Goal: Transaction & Acquisition: Purchase product/service

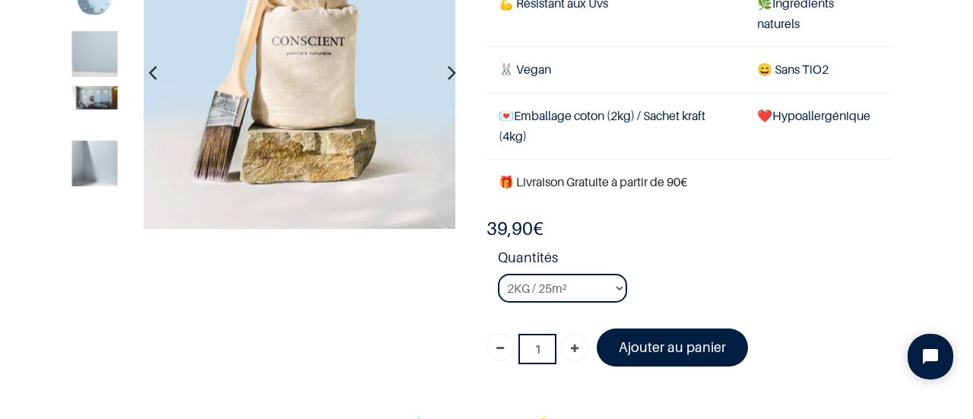
scroll to position [163, 0]
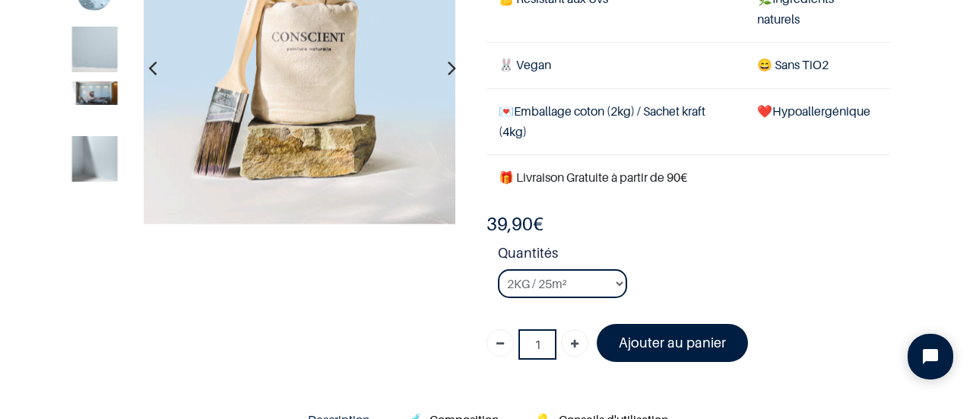
click at [448, 70] on icon "button" at bounding box center [452, 68] width 8 height 41
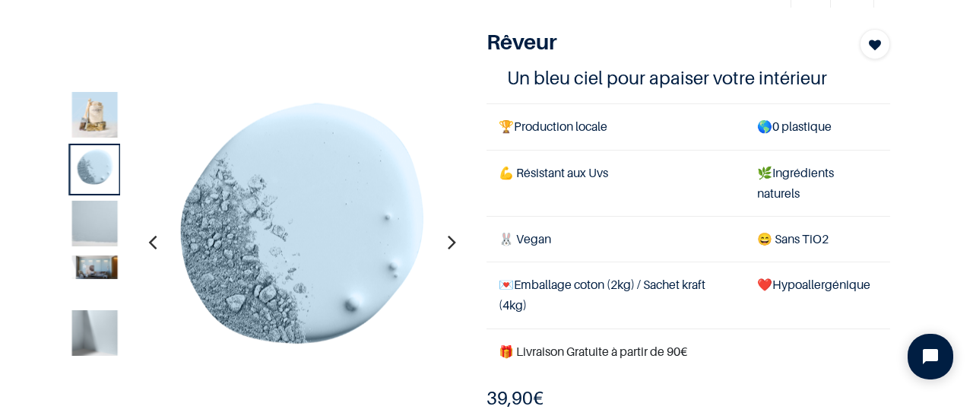
scroll to position [60, 0]
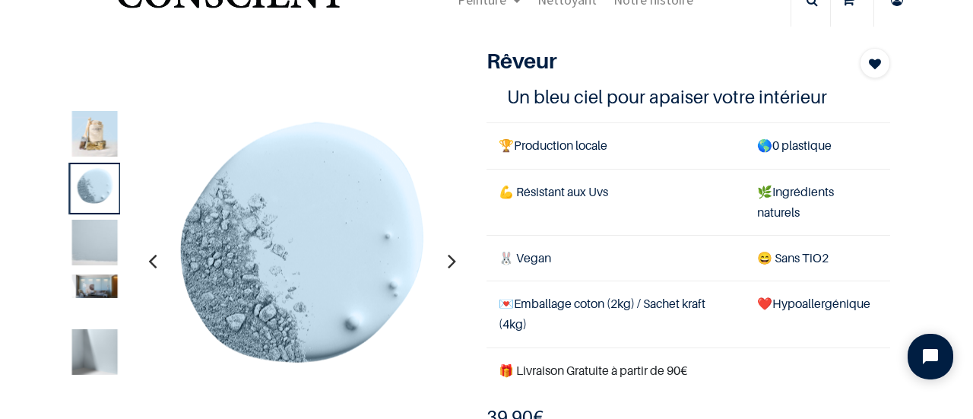
click at [449, 250] on icon "button" at bounding box center [452, 260] width 8 height 41
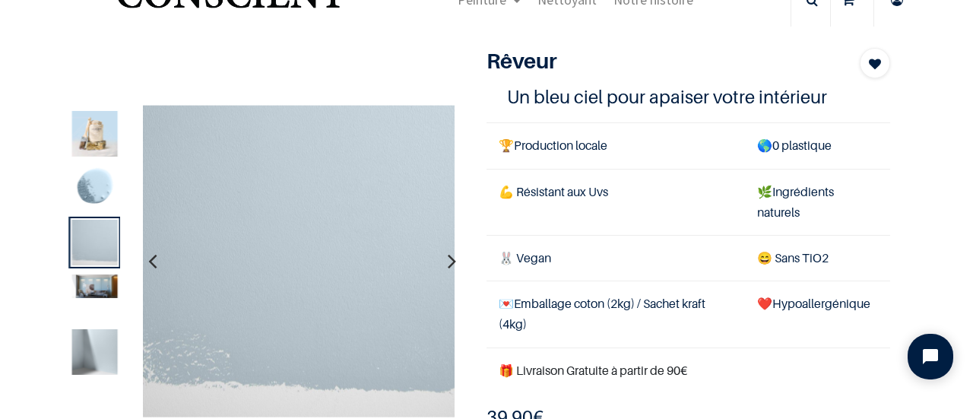
click at [449, 250] on icon "button" at bounding box center [452, 260] width 8 height 41
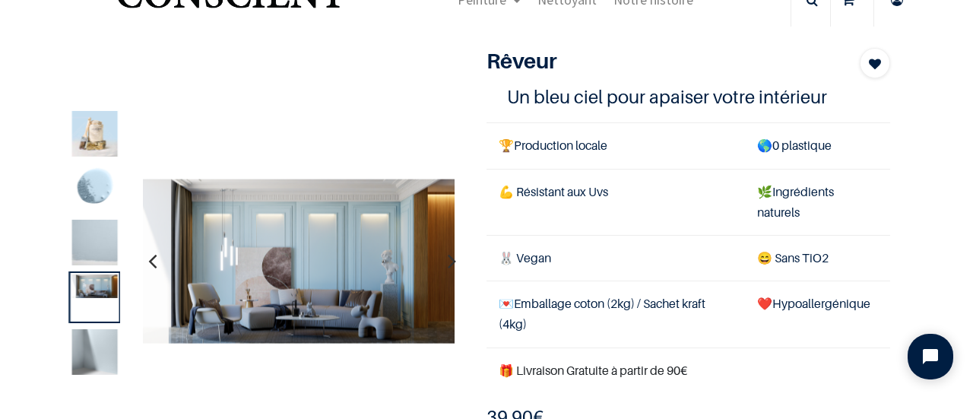
click at [449, 262] on icon "button" at bounding box center [452, 260] width 8 height 41
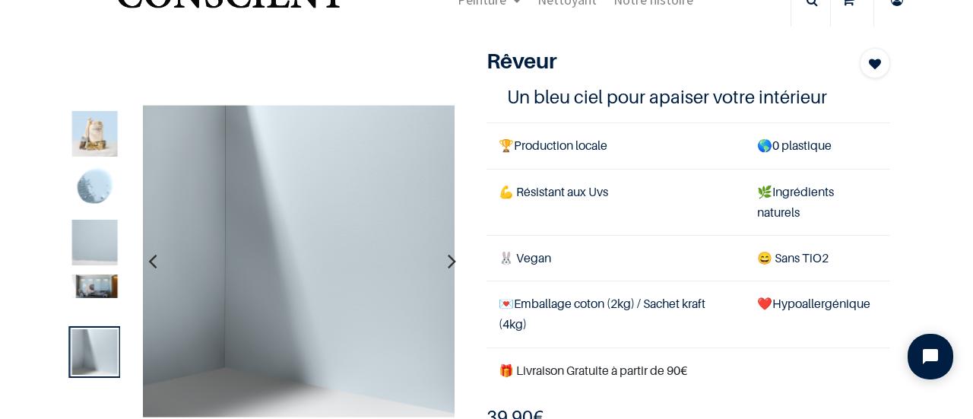
click at [449, 262] on icon "button" at bounding box center [452, 260] width 8 height 41
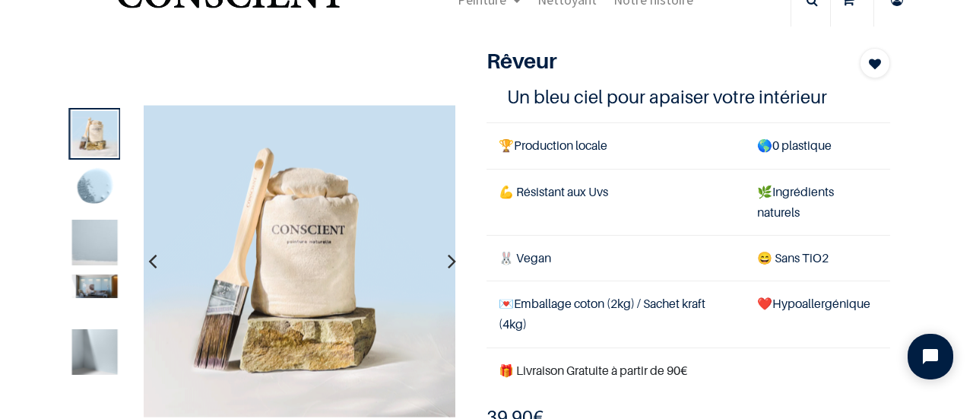
click at [449, 262] on icon "button" at bounding box center [452, 260] width 8 height 41
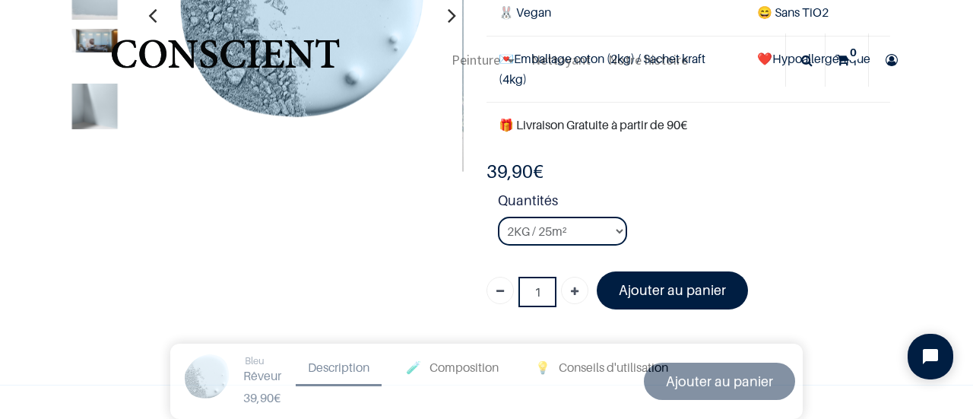
scroll to position [8, 0]
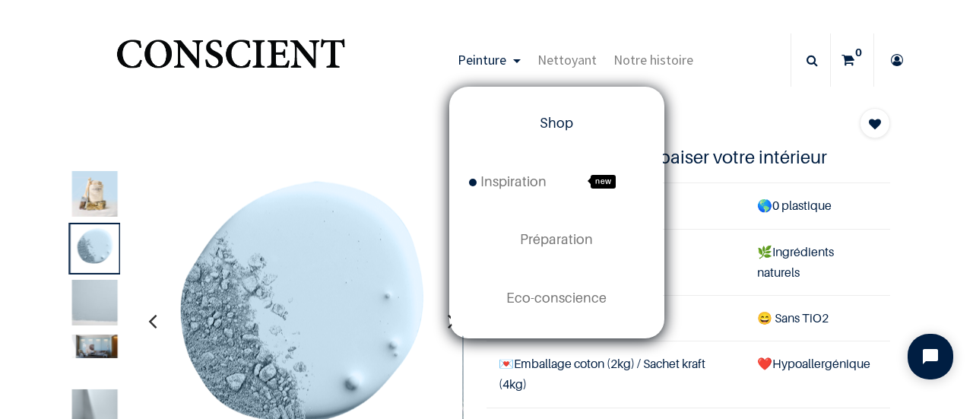
click at [545, 121] on span "Shop" at bounding box center [556, 123] width 33 height 16
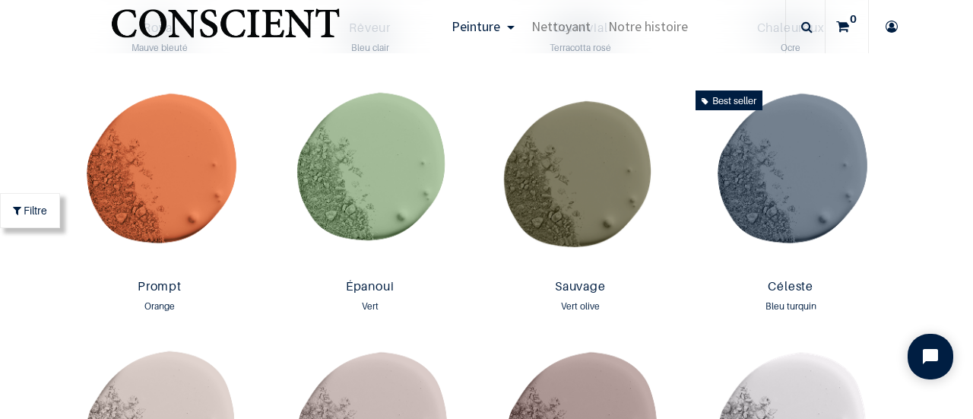
scroll to position [2024, 0]
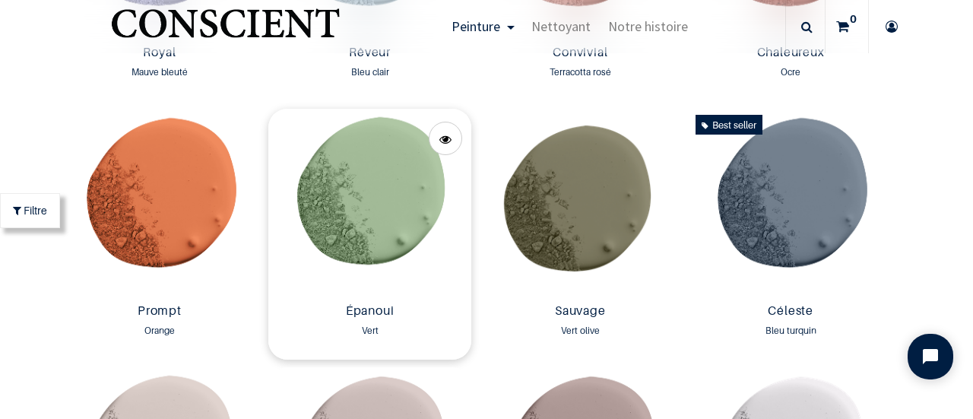
click at [392, 201] on img at bounding box center [369, 203] width 203 height 189
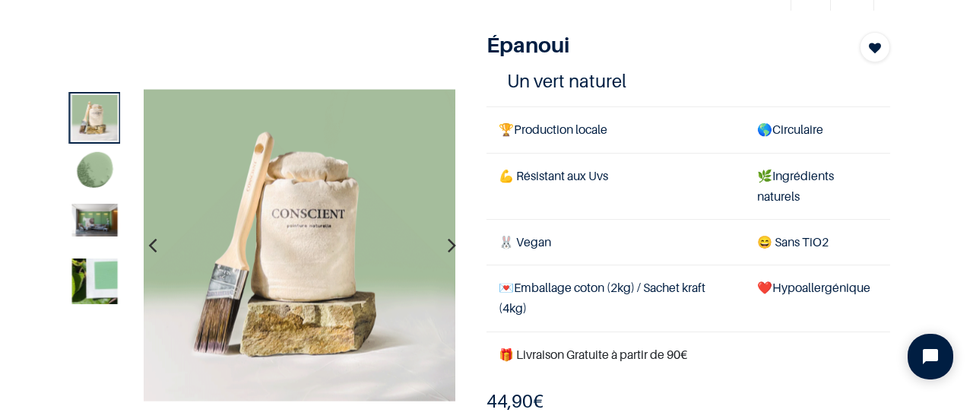
scroll to position [114, 0]
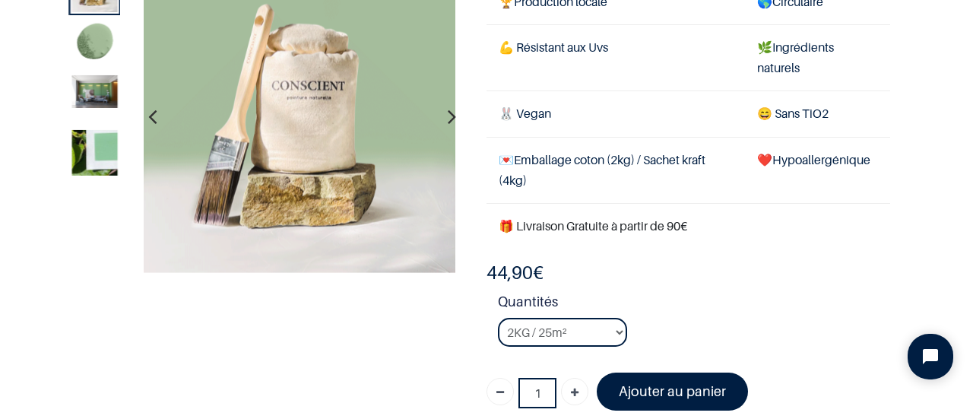
click at [448, 115] on icon "button" at bounding box center [452, 117] width 8 height 41
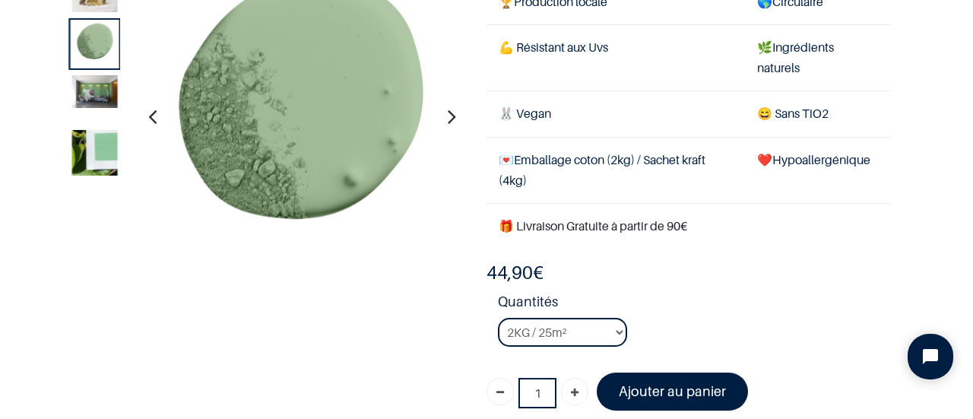
click at [448, 115] on icon "button" at bounding box center [452, 117] width 8 height 41
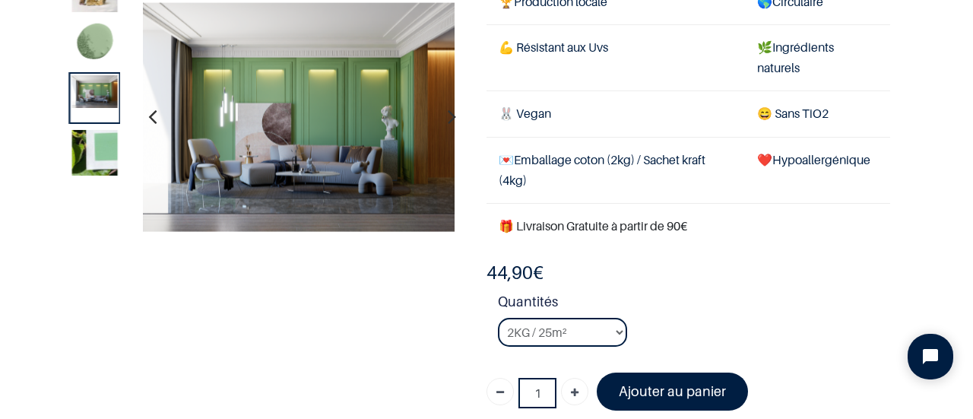
click at [448, 115] on icon "button" at bounding box center [452, 117] width 8 height 41
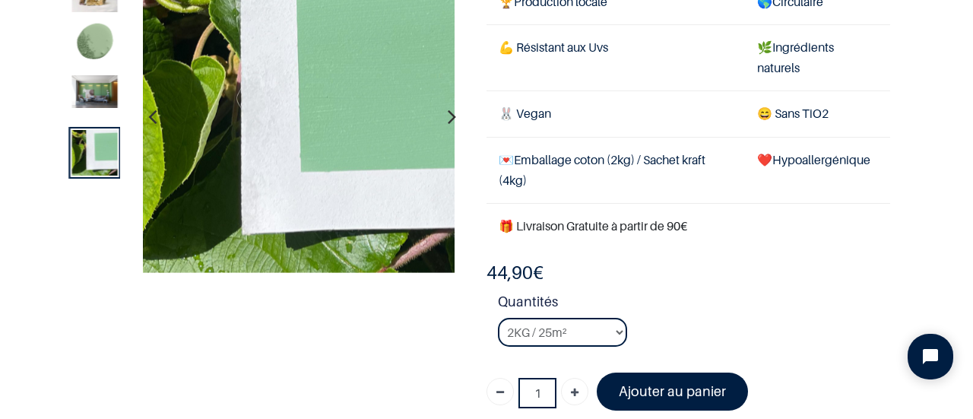
click at [448, 115] on icon "button" at bounding box center [452, 117] width 8 height 41
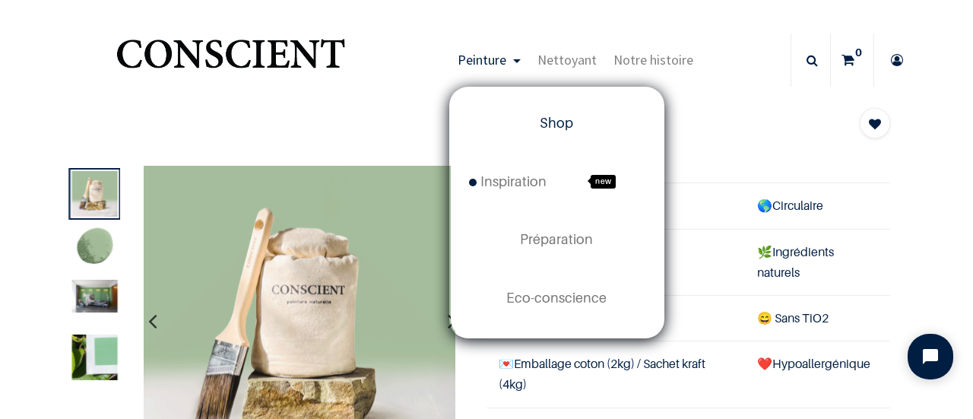
click at [570, 125] on link "Shop" at bounding box center [557, 123] width 212 height 58
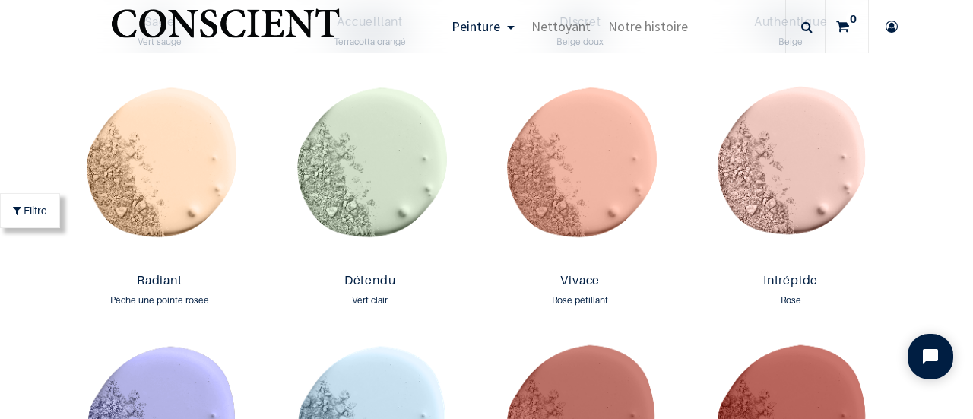
scroll to position [1497, 0]
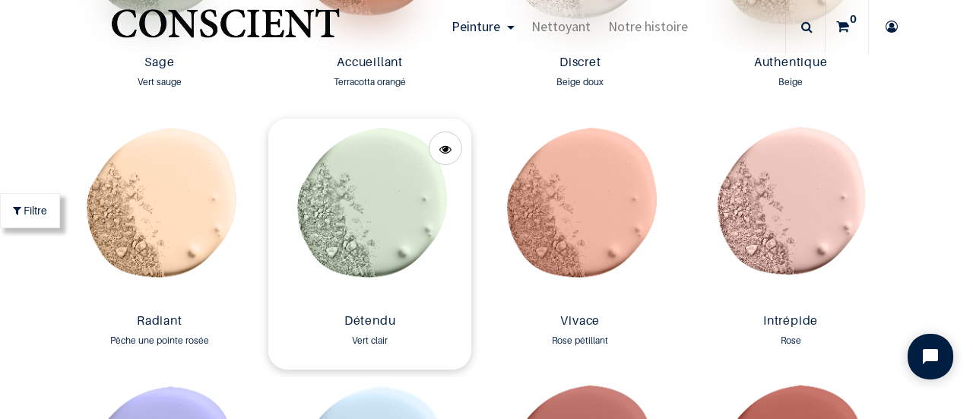
click at [351, 182] on img at bounding box center [369, 213] width 203 height 189
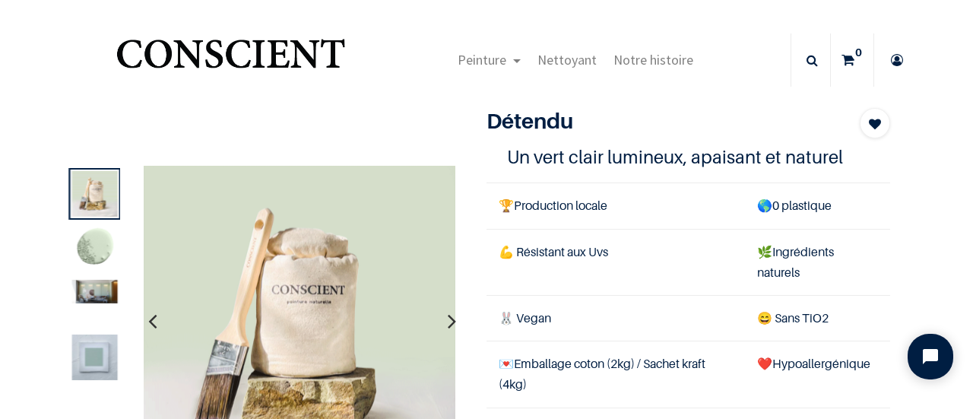
click at [450, 326] on icon "button" at bounding box center [452, 320] width 8 height 41
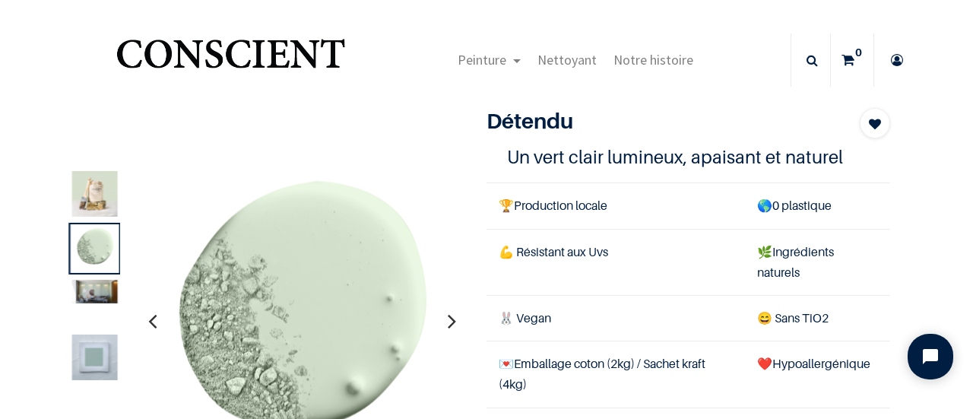
click at [450, 326] on icon "button" at bounding box center [452, 320] width 8 height 41
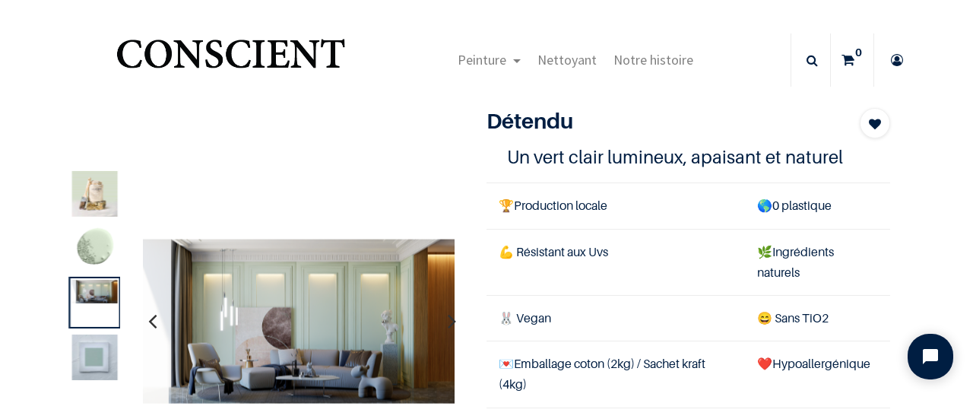
click at [450, 326] on icon "button" at bounding box center [452, 320] width 8 height 41
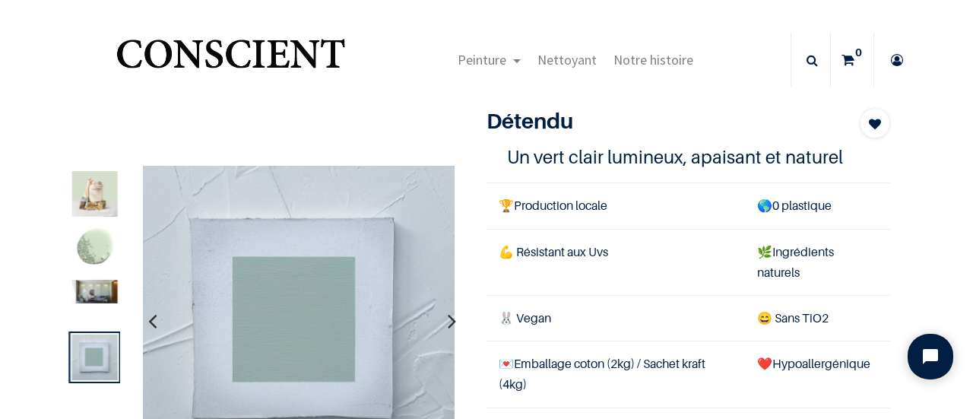
click at [450, 326] on icon "button" at bounding box center [452, 320] width 8 height 41
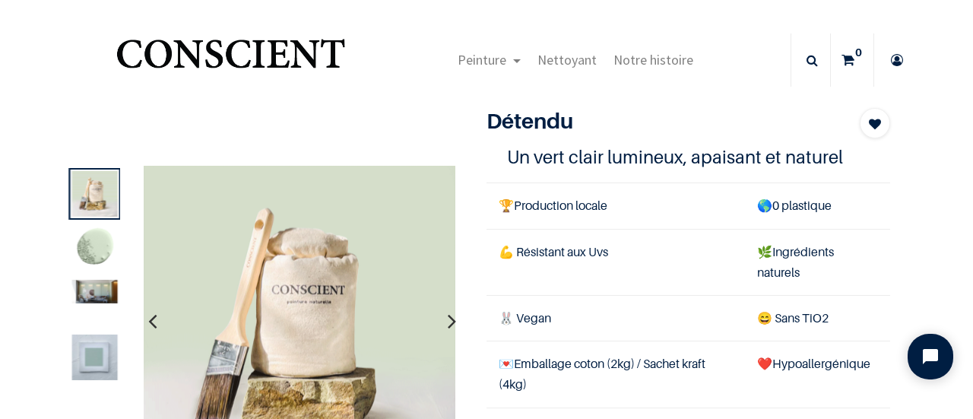
click at [450, 326] on icon "button" at bounding box center [452, 320] width 8 height 41
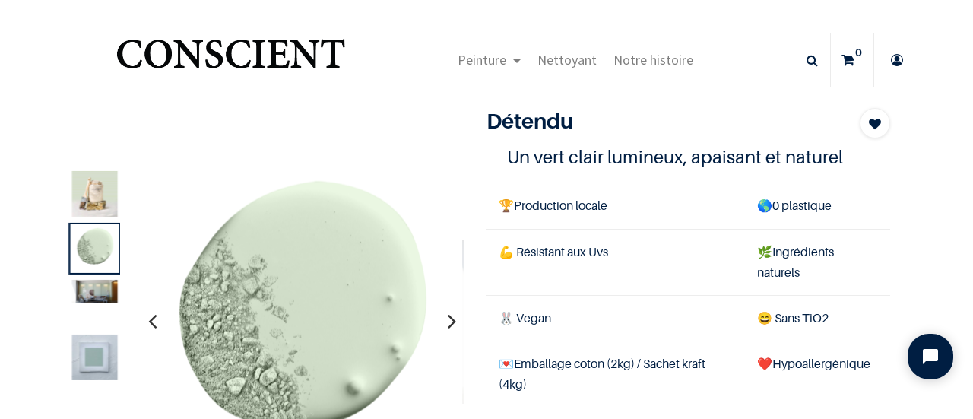
click at [450, 326] on icon "button" at bounding box center [452, 320] width 8 height 41
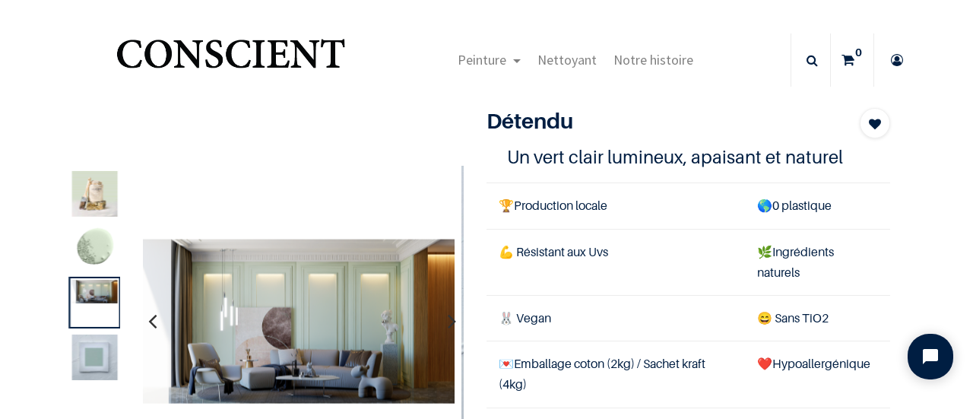
click at [450, 326] on icon "button" at bounding box center [452, 320] width 8 height 41
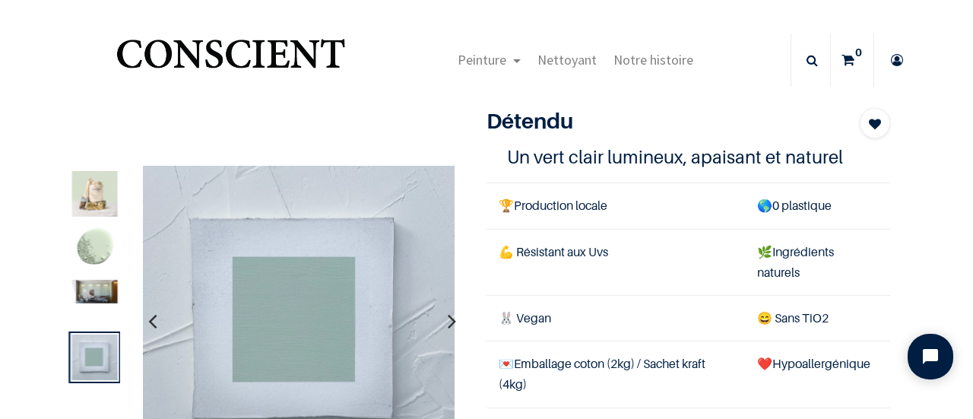
click at [450, 326] on icon "button" at bounding box center [452, 320] width 8 height 41
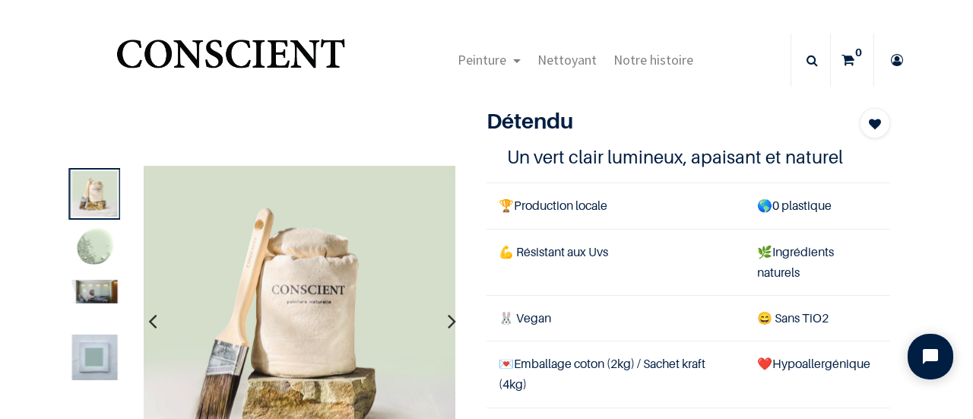
click at [450, 326] on icon "button" at bounding box center [452, 320] width 8 height 41
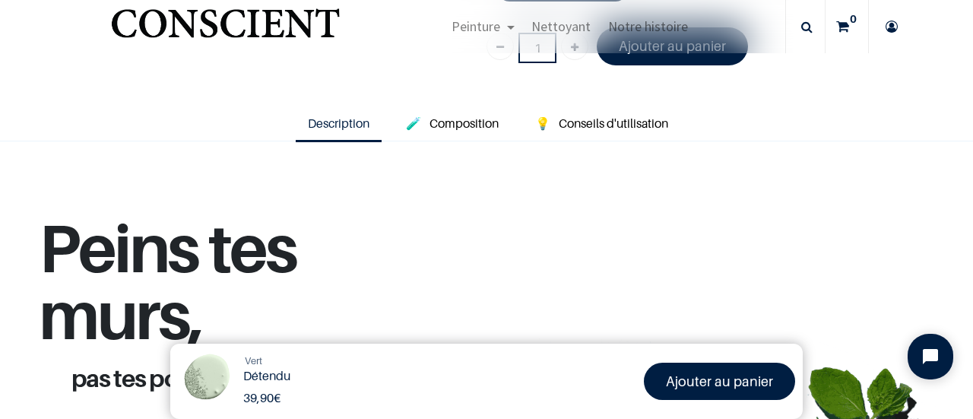
scroll to position [263, 0]
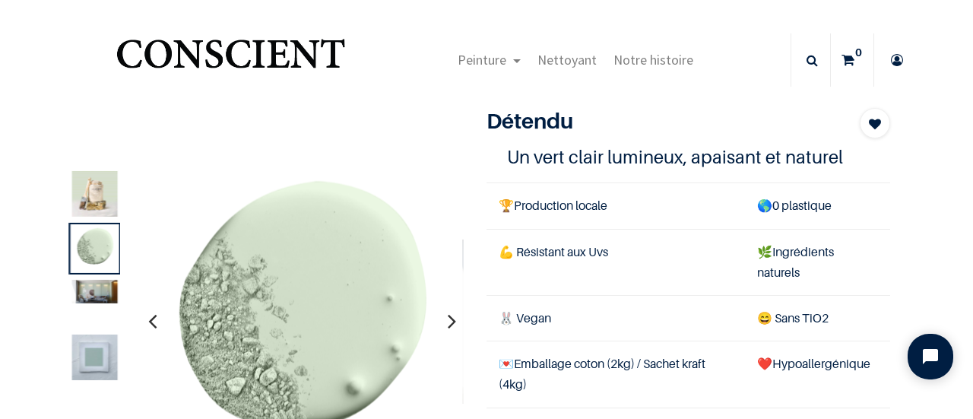
click at [448, 322] on icon "button" at bounding box center [452, 320] width 8 height 41
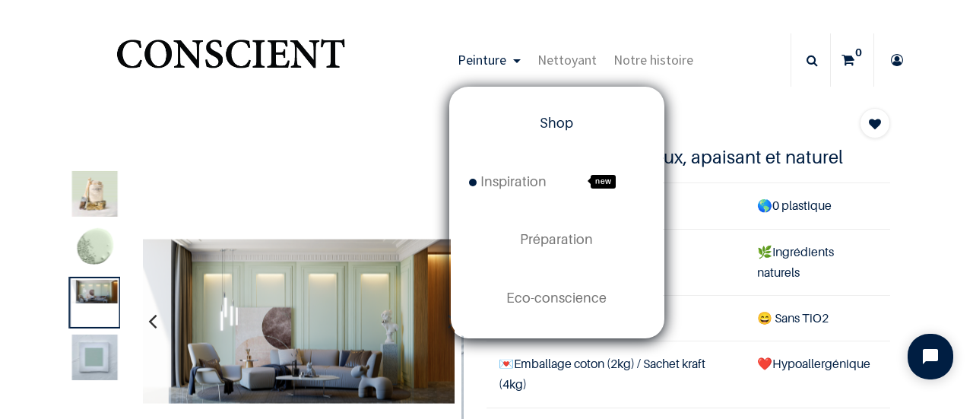
click at [540, 127] on span "Shop" at bounding box center [556, 123] width 33 height 16
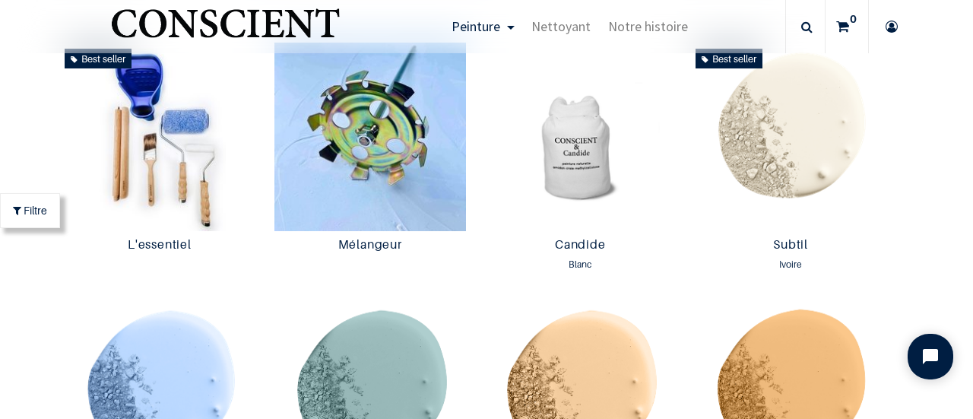
scroll to position [837, 0]
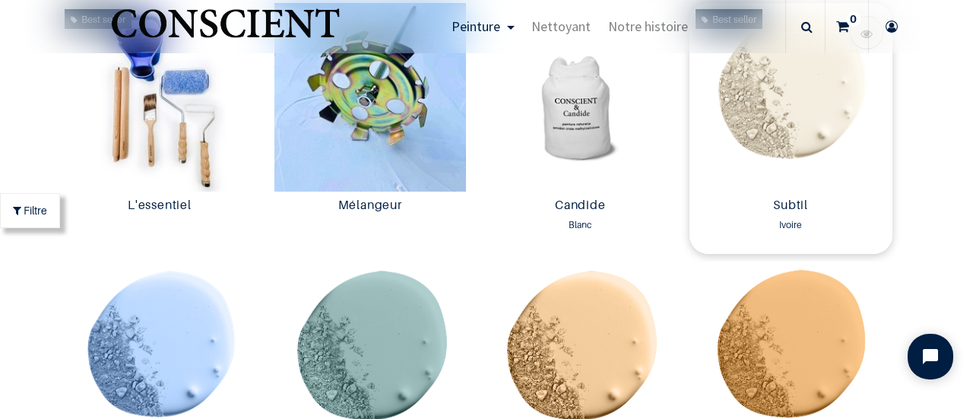
click at [732, 154] on img at bounding box center [791, 97] width 203 height 189
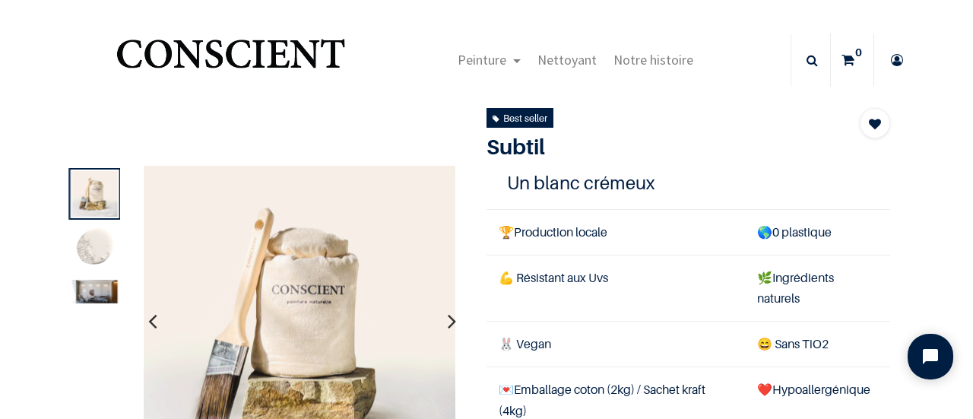
click at [448, 318] on icon "button" at bounding box center [452, 320] width 8 height 41
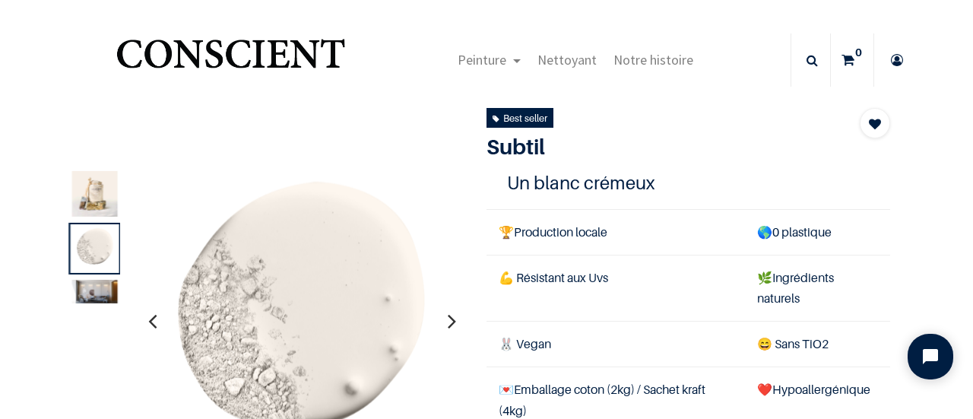
click at [448, 318] on icon "button" at bounding box center [452, 320] width 8 height 41
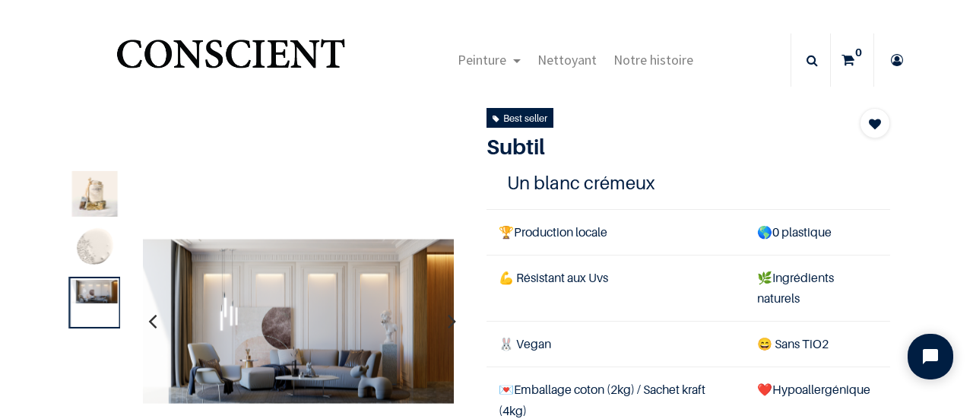
click at [448, 318] on icon "button" at bounding box center [452, 320] width 8 height 41
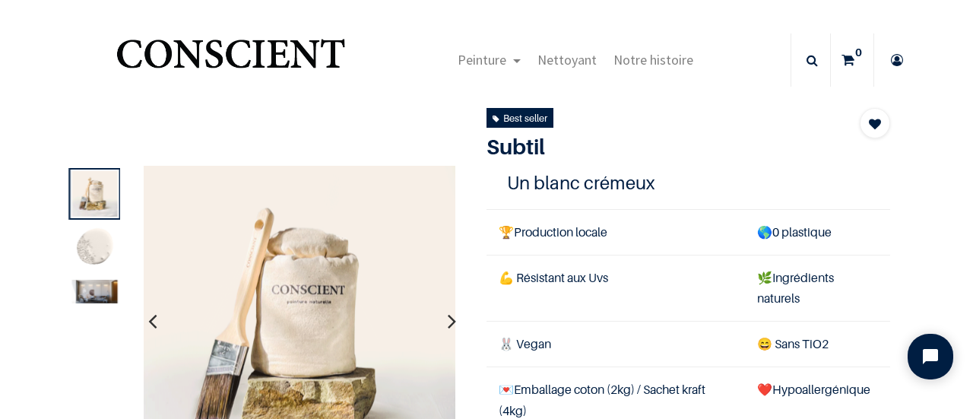
click at [448, 318] on icon "button" at bounding box center [452, 320] width 8 height 41
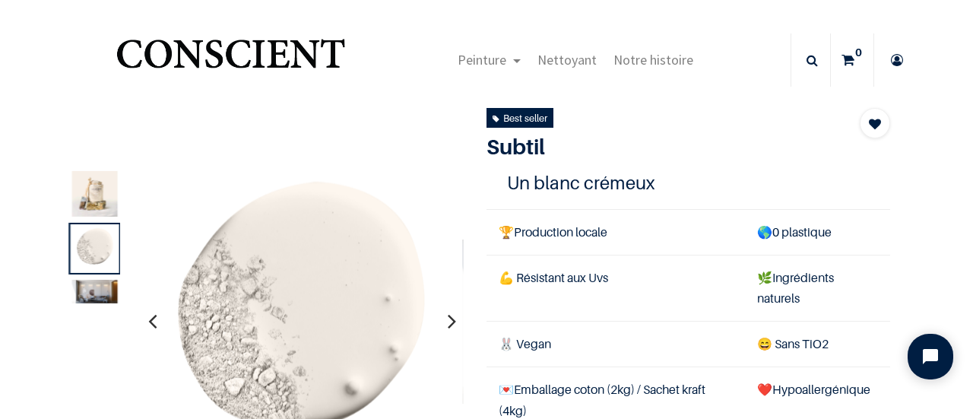
click at [448, 318] on icon "button" at bounding box center [452, 320] width 8 height 41
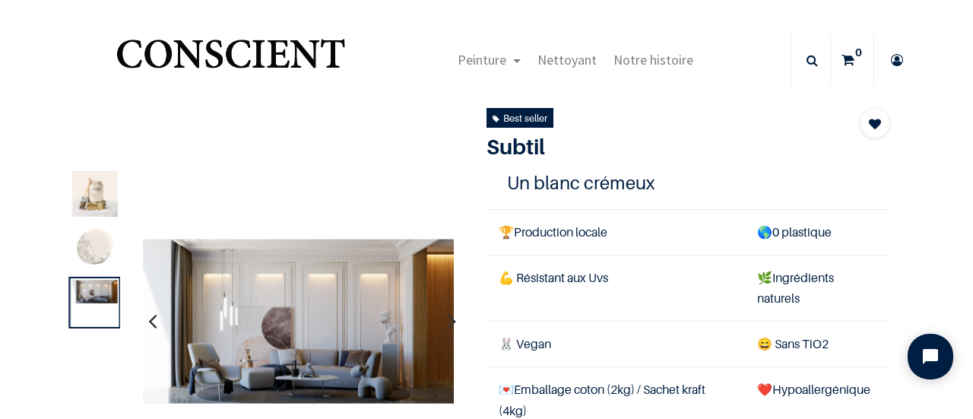
click at [448, 318] on icon "button" at bounding box center [452, 320] width 8 height 41
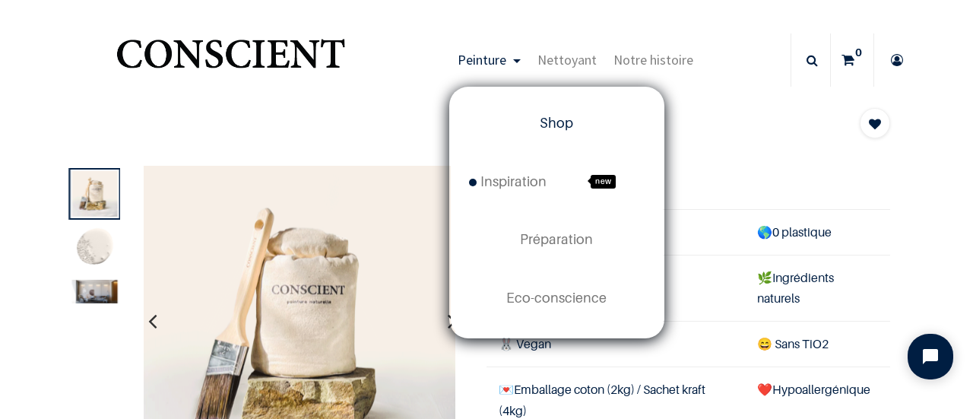
click at [553, 122] on span "Shop" at bounding box center [556, 123] width 33 height 16
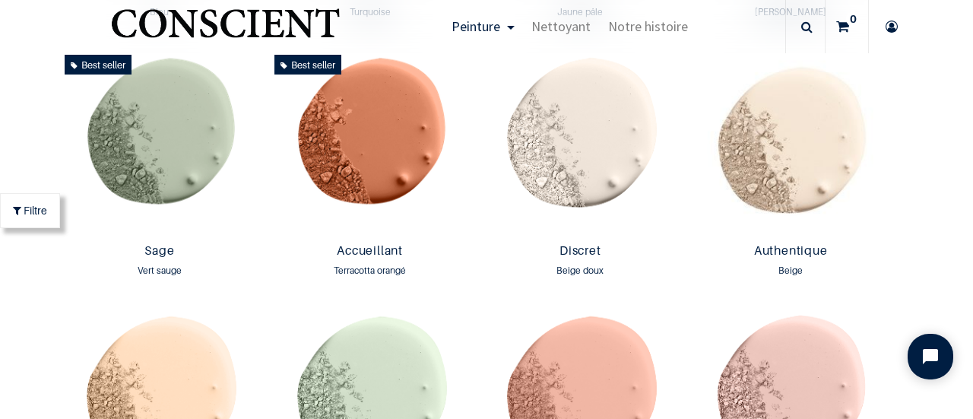
scroll to position [1292, 0]
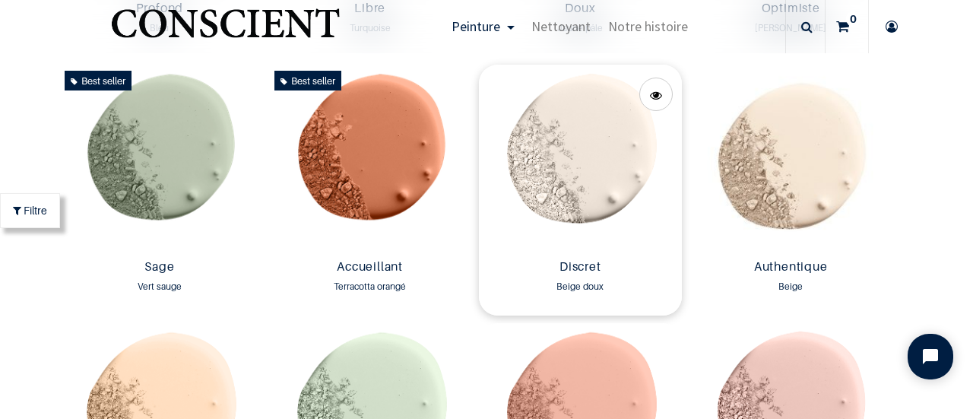
click at [583, 204] on img at bounding box center [580, 159] width 203 height 189
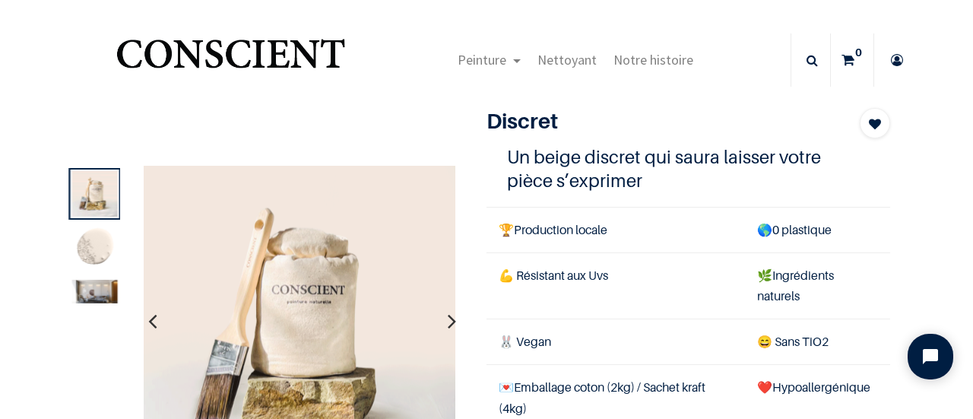
click at [440, 318] on button "button" at bounding box center [452, 321] width 24 height 56
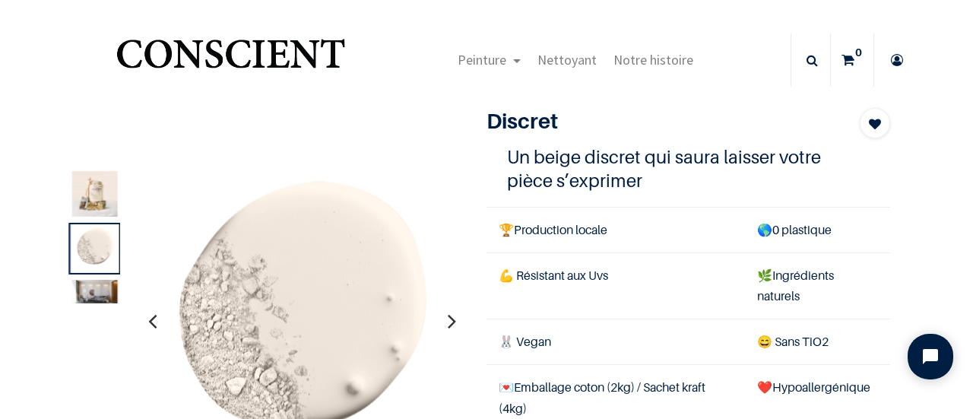
click at [440, 318] on button "button" at bounding box center [452, 321] width 24 height 56
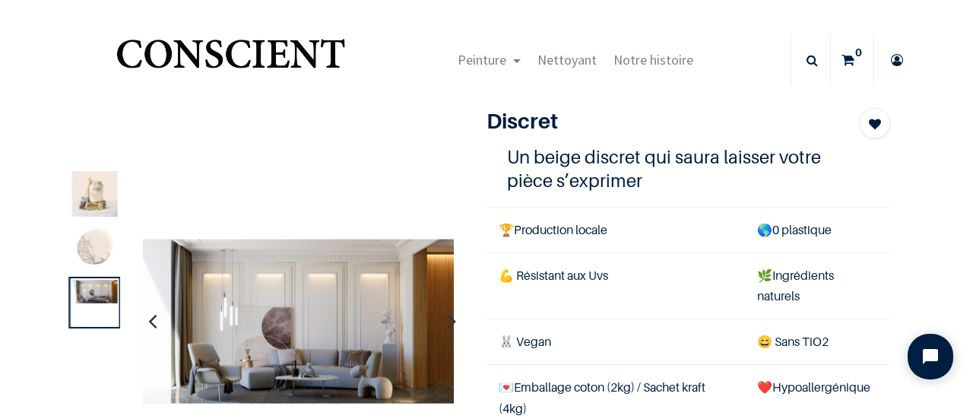
click at [440, 318] on button "button" at bounding box center [452, 321] width 24 height 56
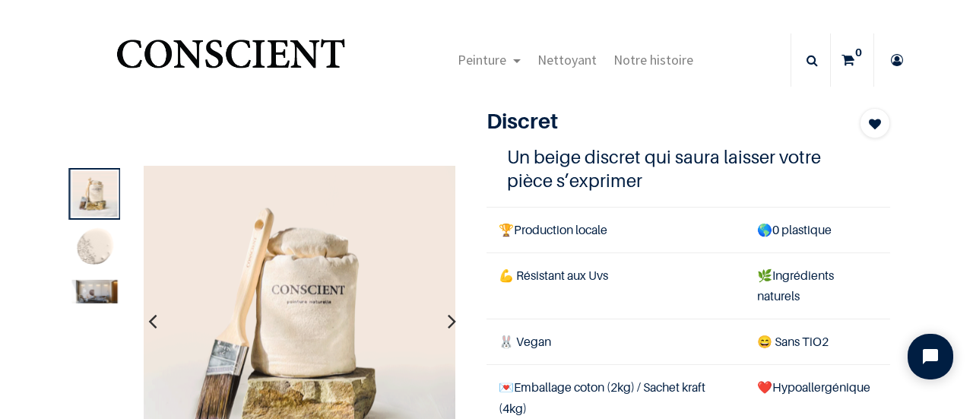
click at [440, 318] on button "button" at bounding box center [452, 321] width 24 height 56
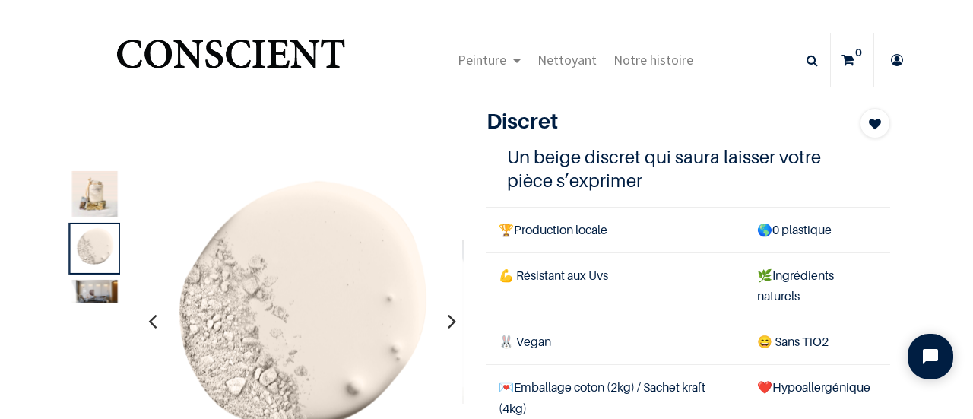
click at [440, 318] on button "button" at bounding box center [452, 321] width 24 height 56
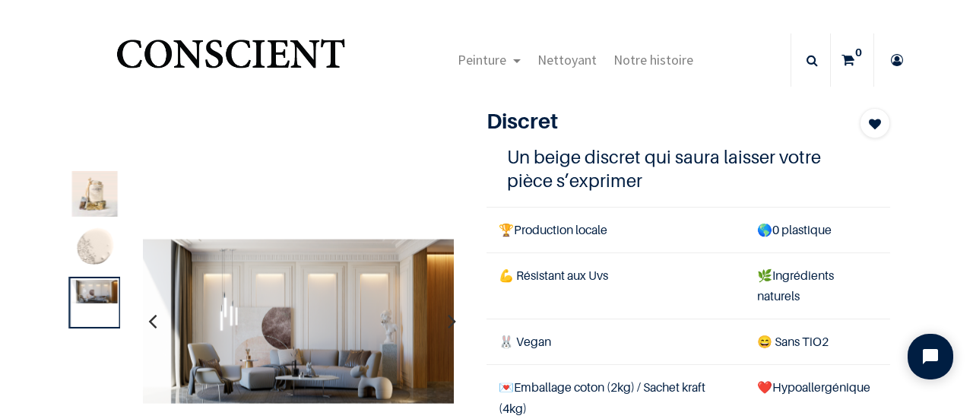
click at [440, 318] on button "button" at bounding box center [452, 321] width 24 height 56
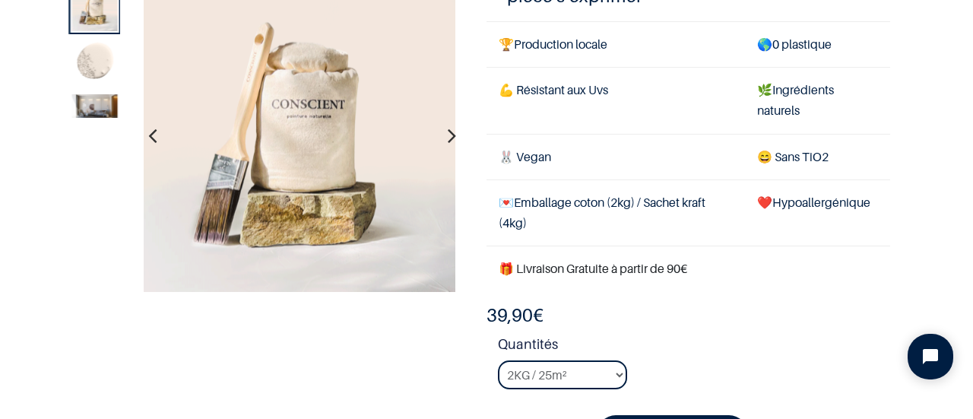
scroll to position [110, 0]
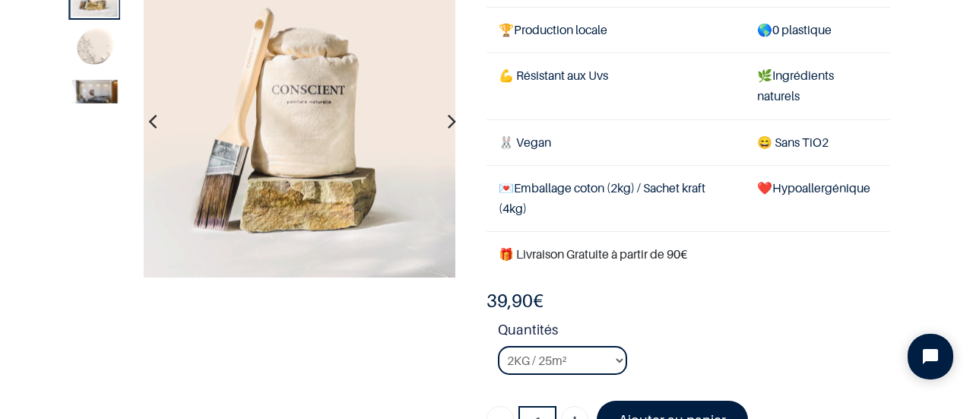
click at [448, 128] on icon "button" at bounding box center [452, 121] width 8 height 41
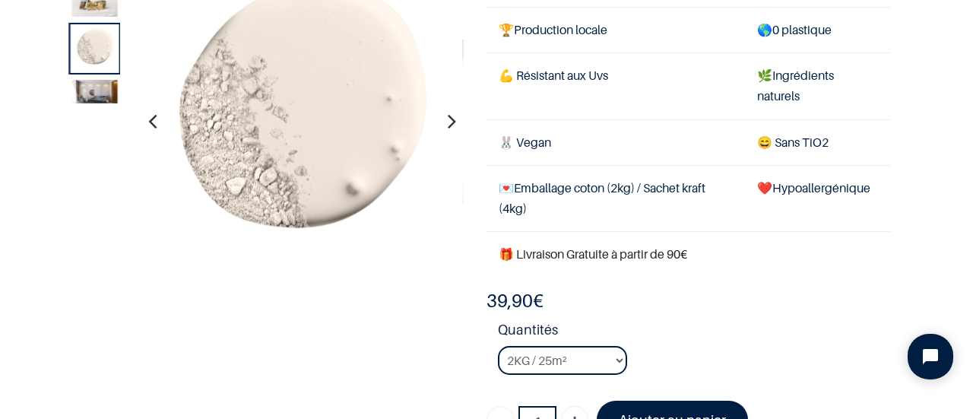
click at [448, 128] on icon "button" at bounding box center [452, 121] width 8 height 41
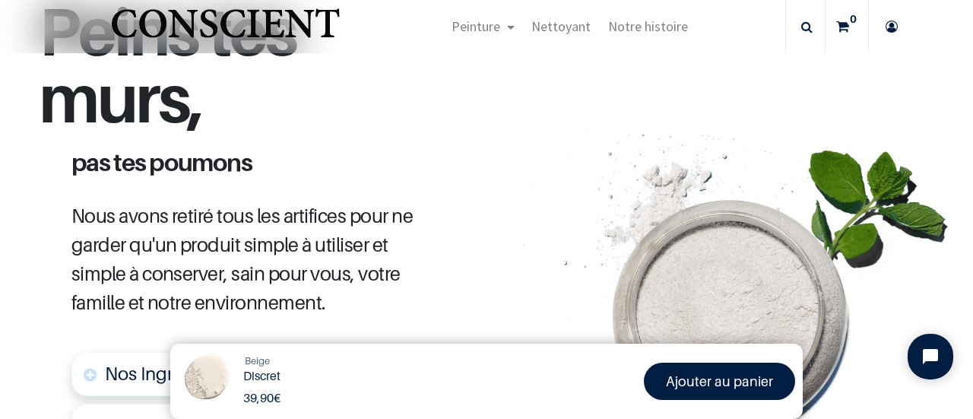
scroll to position [624, 0]
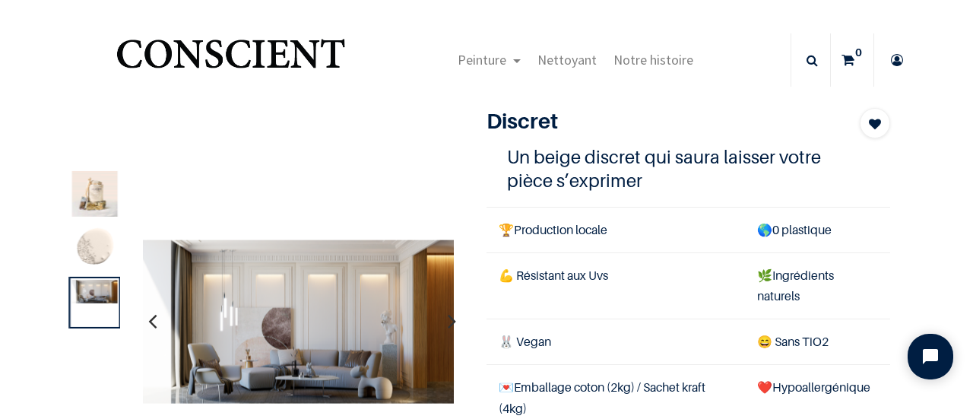
scroll to position [5, 0]
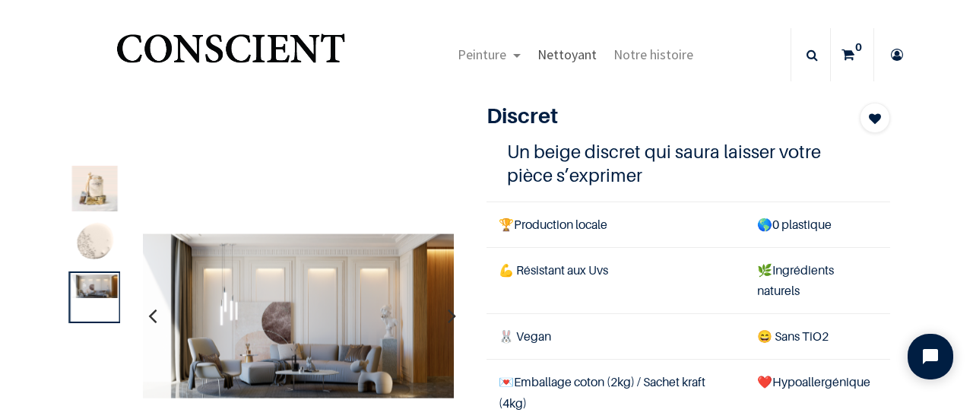
click at [556, 62] on span "Nettoyant" at bounding box center [567, 54] width 59 height 17
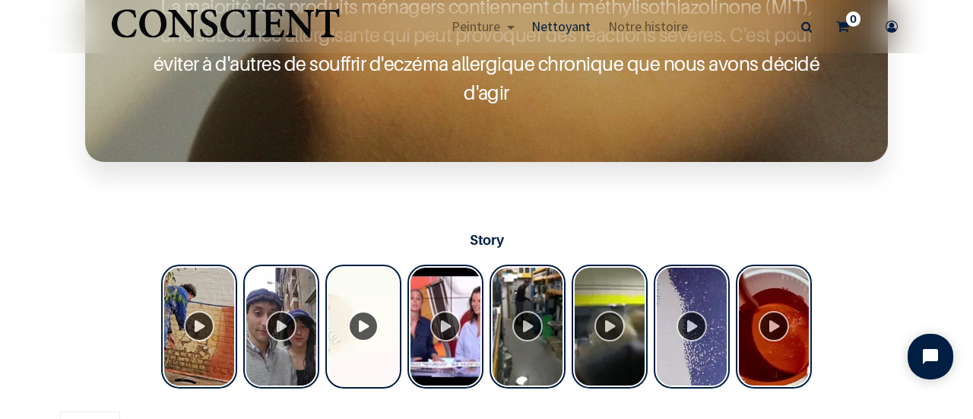
scroll to position [853, 0]
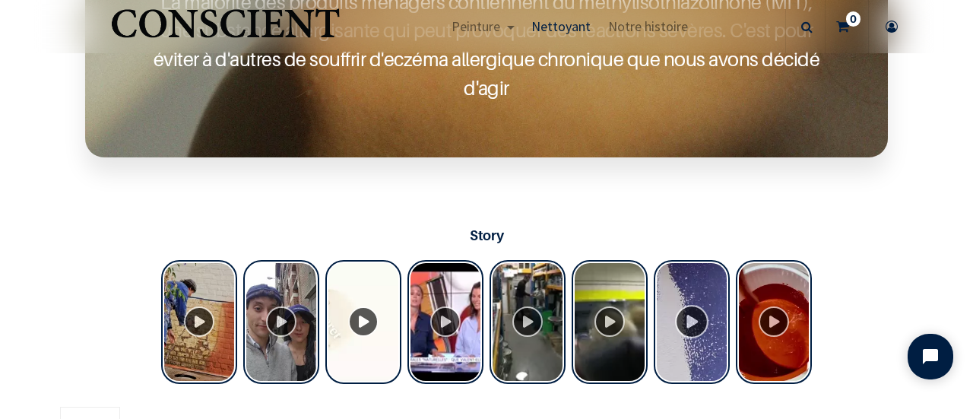
click at [686, 320] on div "Tolstoy Stories" at bounding box center [692, 322] width 76 height 124
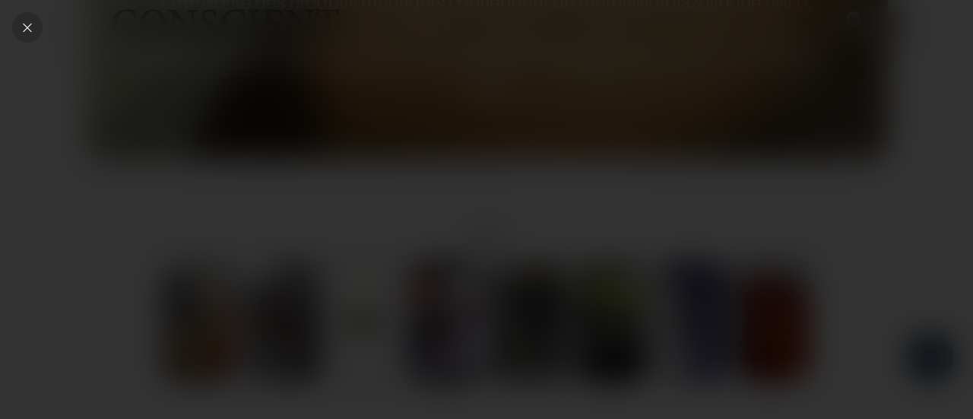
click at [20, 31] on div "Close" at bounding box center [27, 27] width 30 height 30
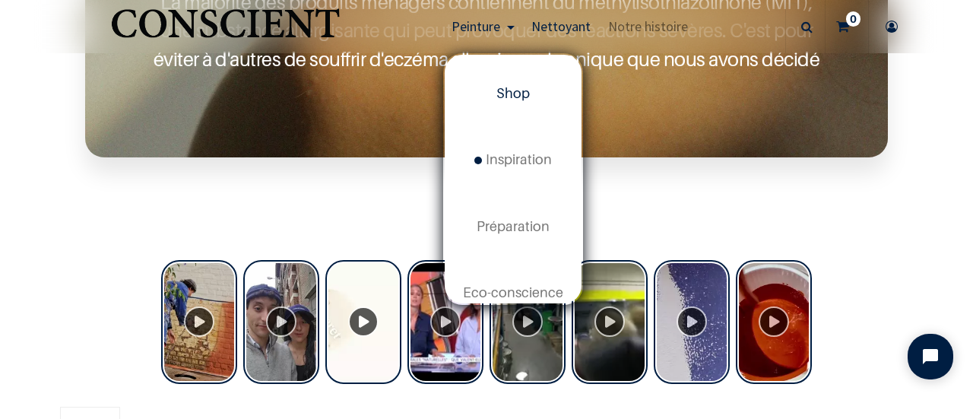
click at [516, 106] on link "Shop" at bounding box center [513, 94] width 137 height 66
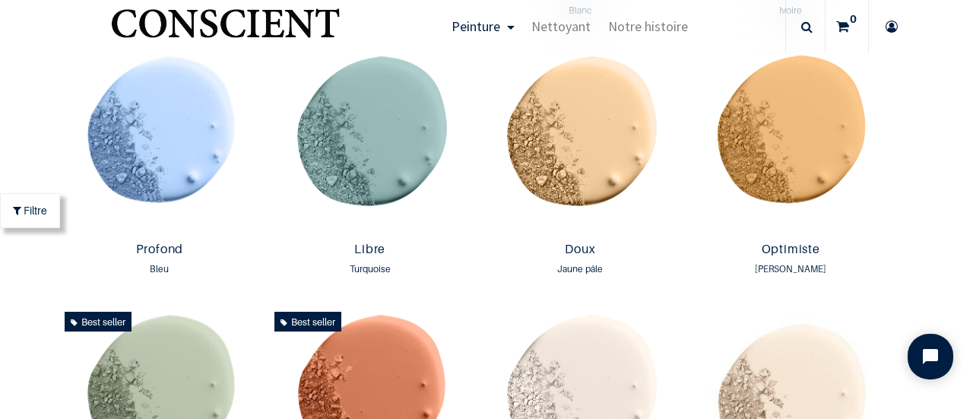
scroll to position [1067, 0]
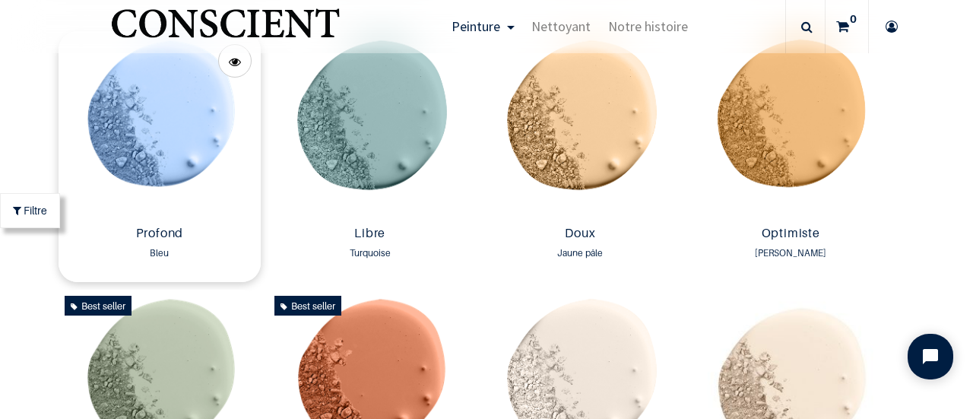
click at [235, 159] on img at bounding box center [160, 125] width 203 height 189
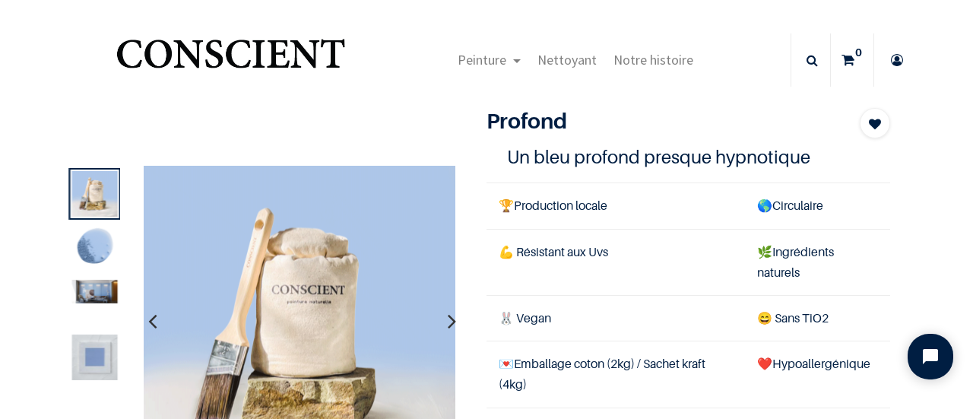
click at [448, 319] on icon "button" at bounding box center [452, 320] width 8 height 41
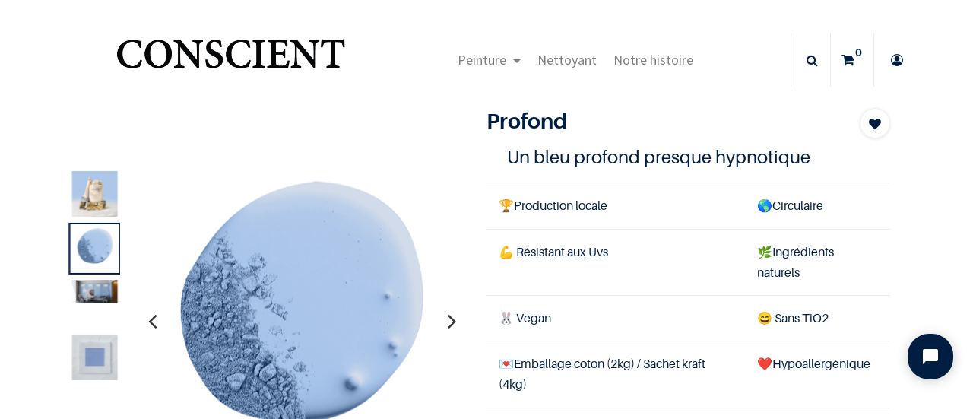
click at [448, 319] on icon "button" at bounding box center [452, 320] width 8 height 41
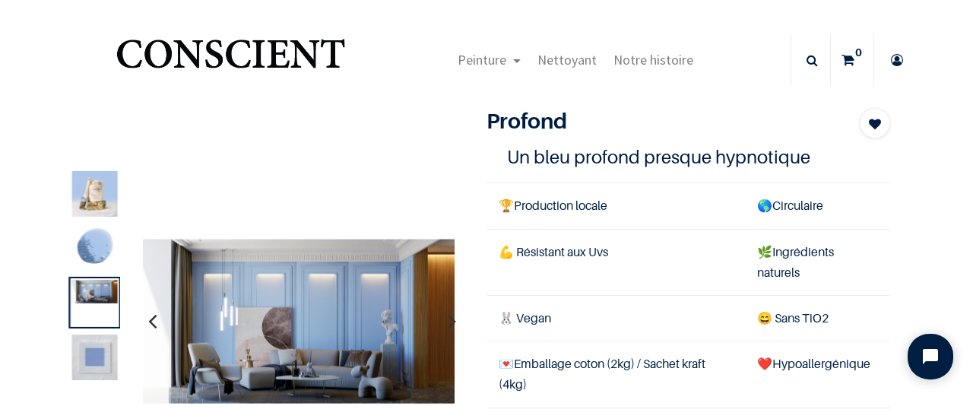
click at [448, 319] on icon "button" at bounding box center [452, 320] width 8 height 41
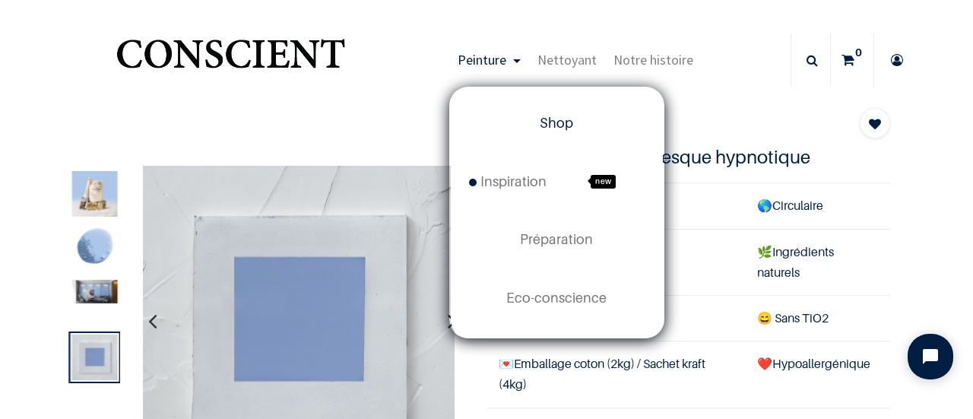
click at [535, 116] on link "Shop" at bounding box center [557, 123] width 212 height 58
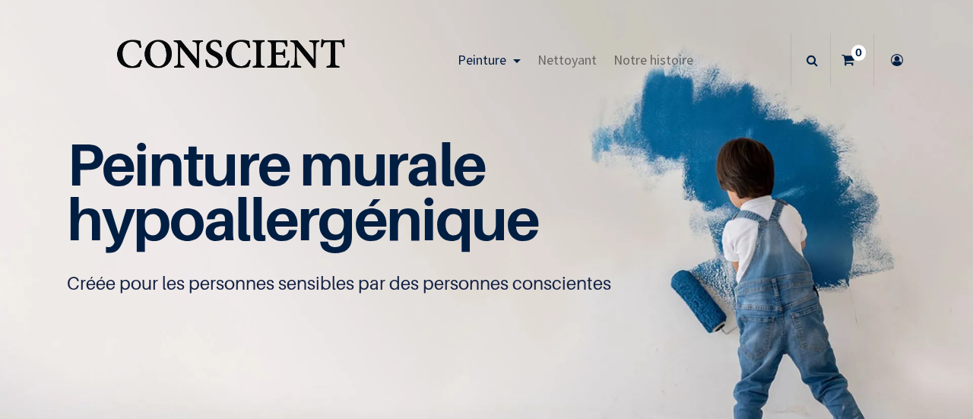
scroll to position [1, 0]
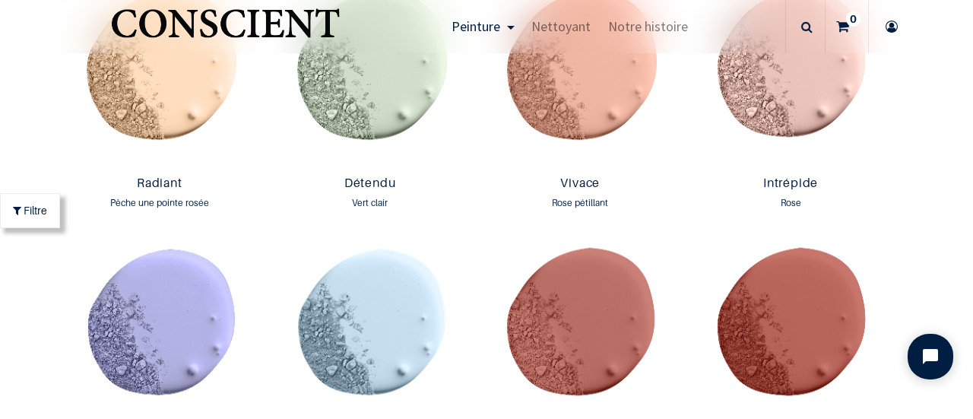
scroll to position [1715, 0]
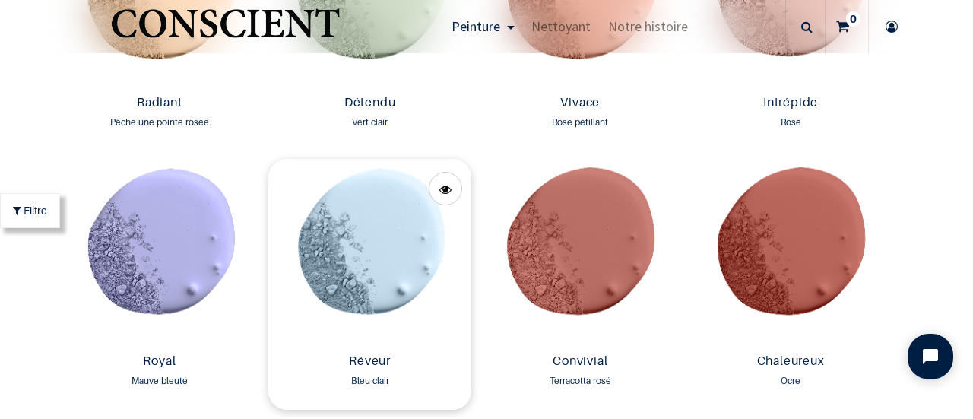
click at [348, 217] on img at bounding box center [369, 253] width 203 height 189
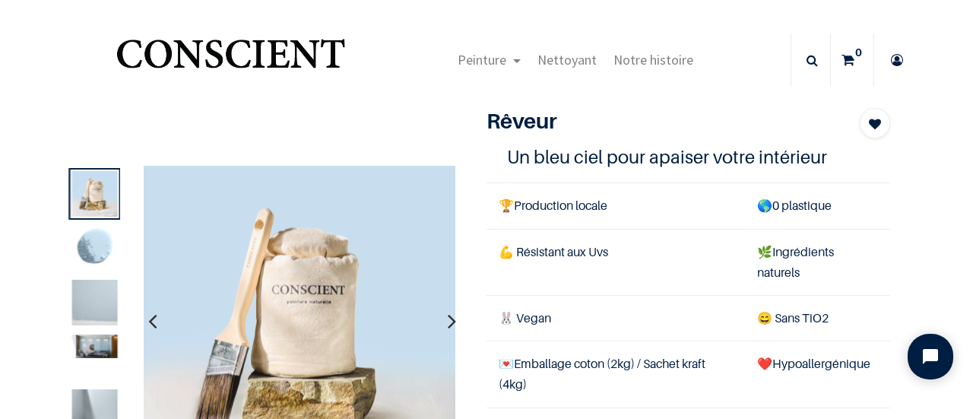
click at [448, 317] on icon "button" at bounding box center [452, 320] width 8 height 41
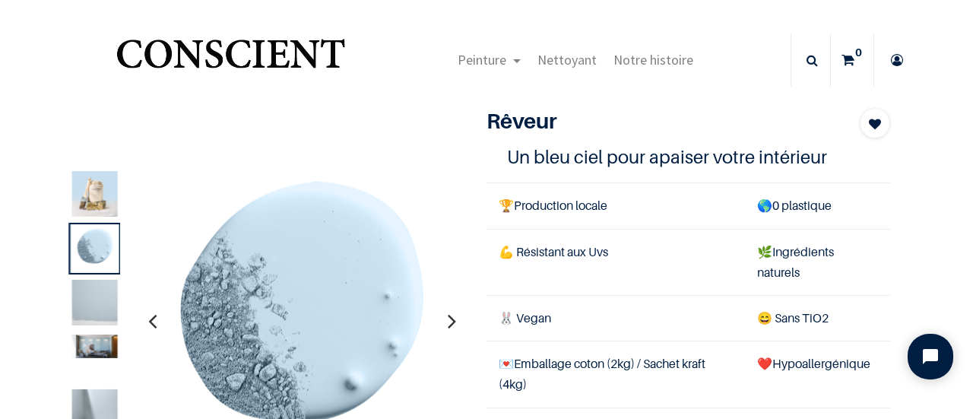
click at [448, 317] on icon "button" at bounding box center [452, 320] width 8 height 41
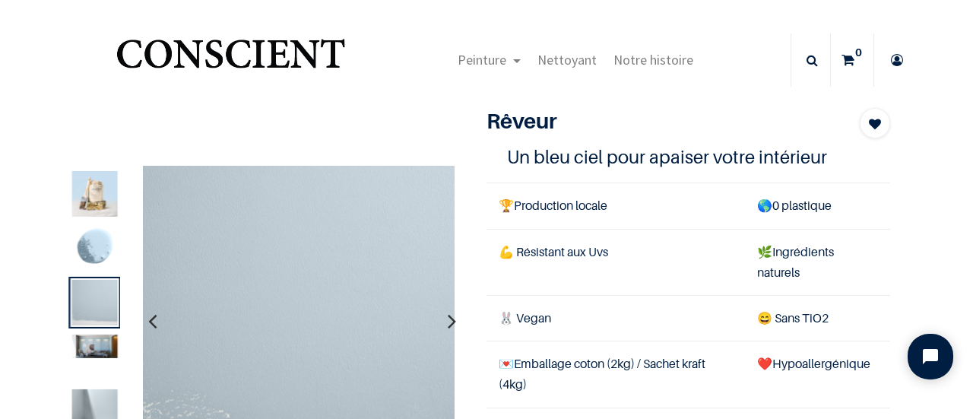
click at [448, 317] on icon "button" at bounding box center [452, 320] width 8 height 41
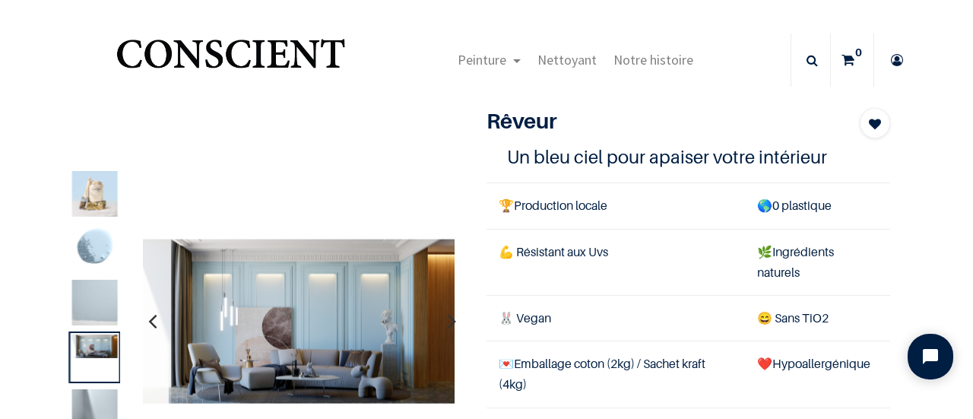
click at [448, 317] on icon "button" at bounding box center [452, 320] width 8 height 41
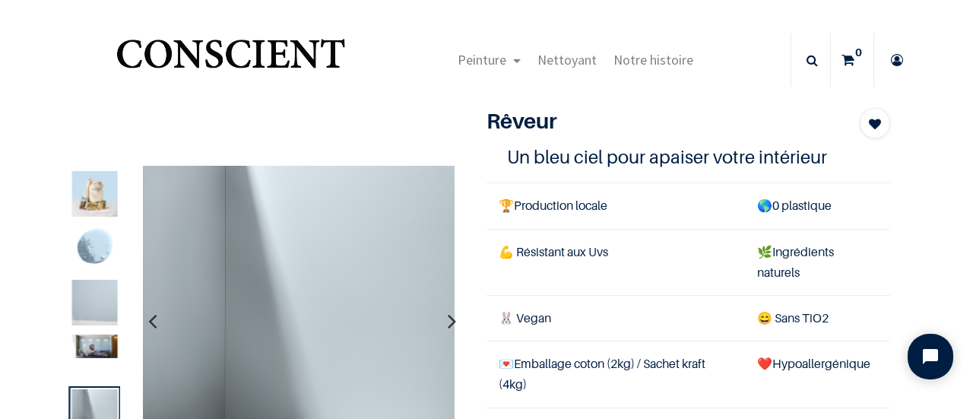
click at [448, 317] on icon "button" at bounding box center [452, 320] width 8 height 41
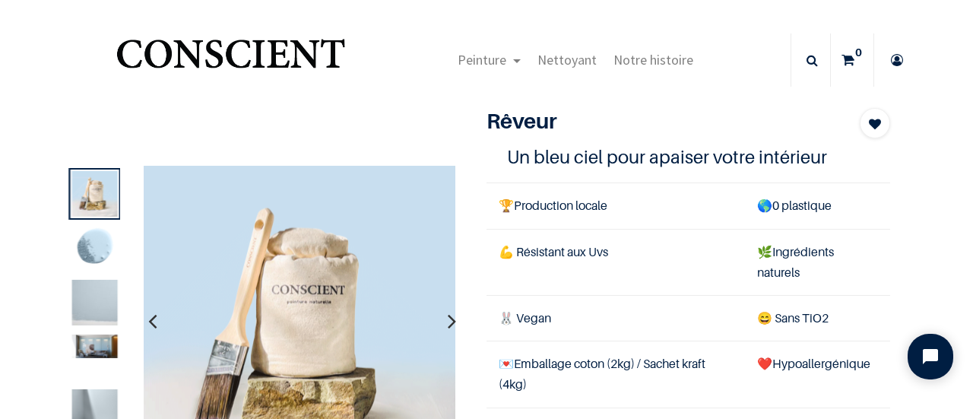
click at [149, 325] on icon "button" at bounding box center [152, 320] width 8 height 41
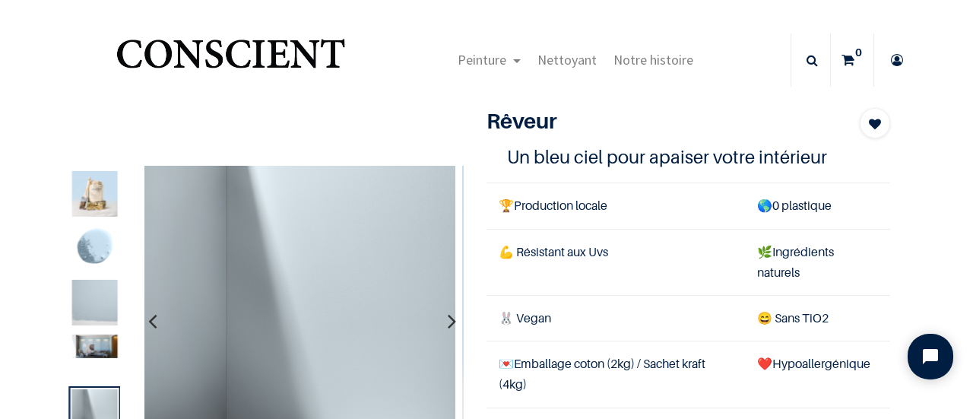
click at [149, 325] on icon "button" at bounding box center [152, 320] width 8 height 41
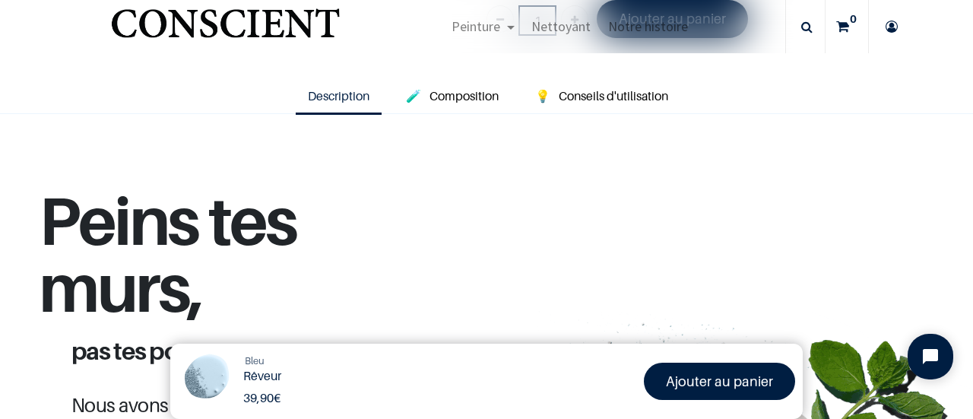
scroll to position [429, 0]
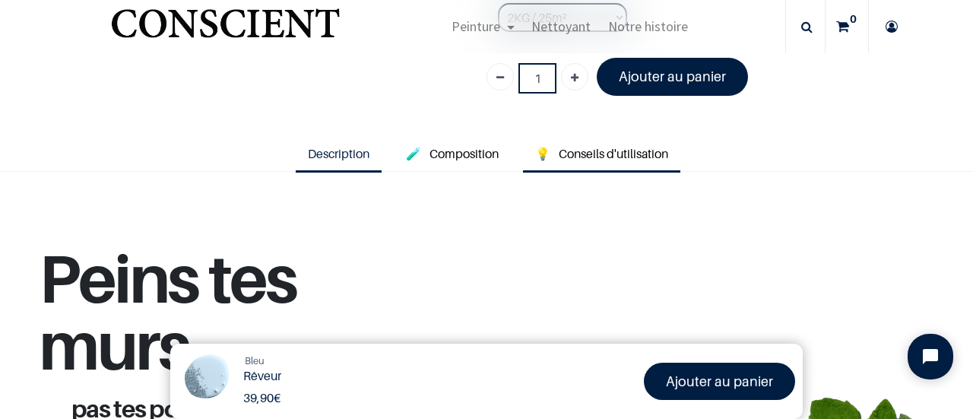
click at [607, 146] on span "Conseils d'utilisation" at bounding box center [614, 153] width 110 height 15
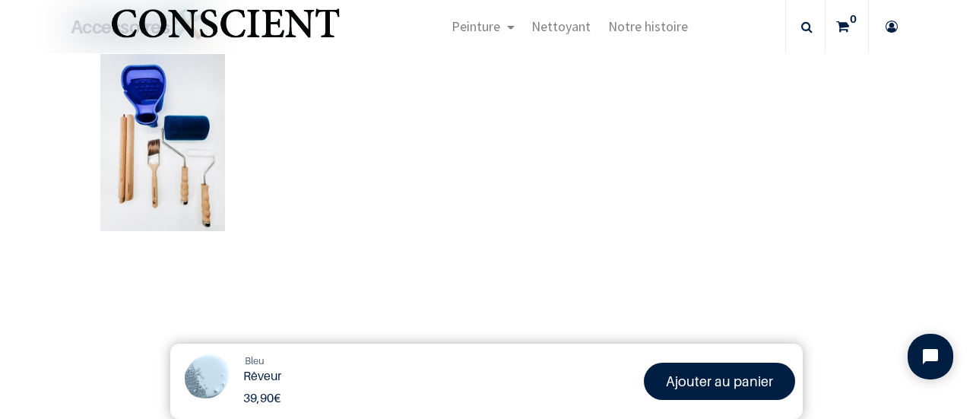
scroll to position [881, 0]
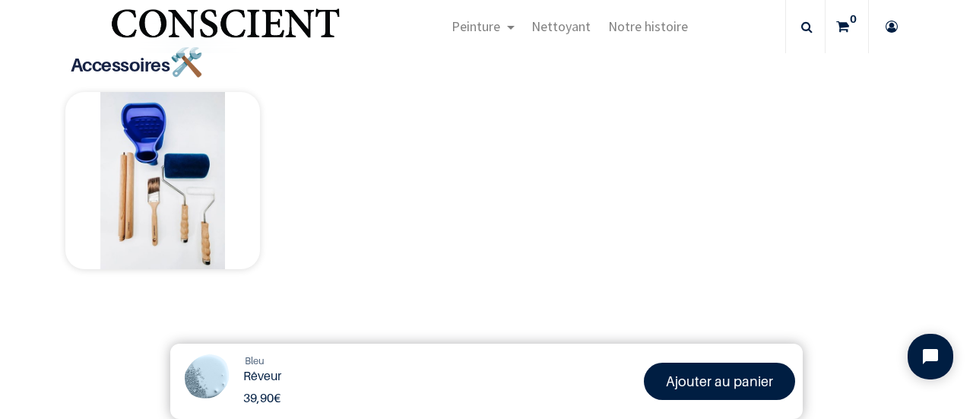
click at [195, 189] on img at bounding box center [162, 181] width 195 height 178
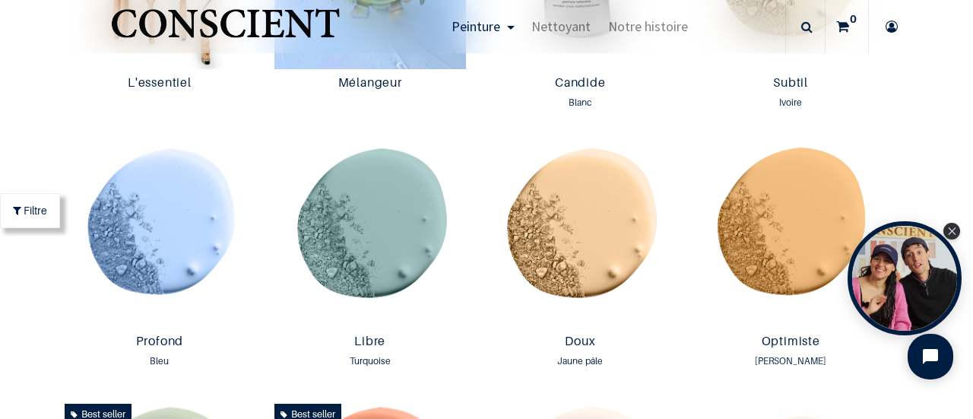
scroll to position [1040, 0]
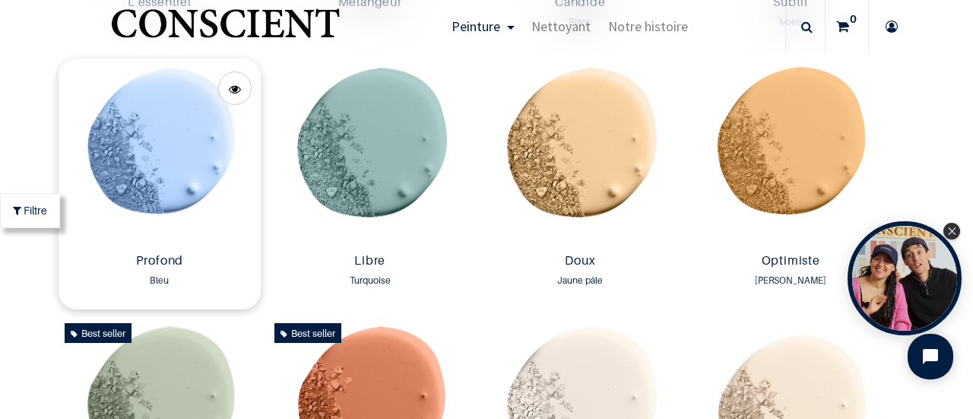
click at [183, 179] on img at bounding box center [160, 153] width 203 height 189
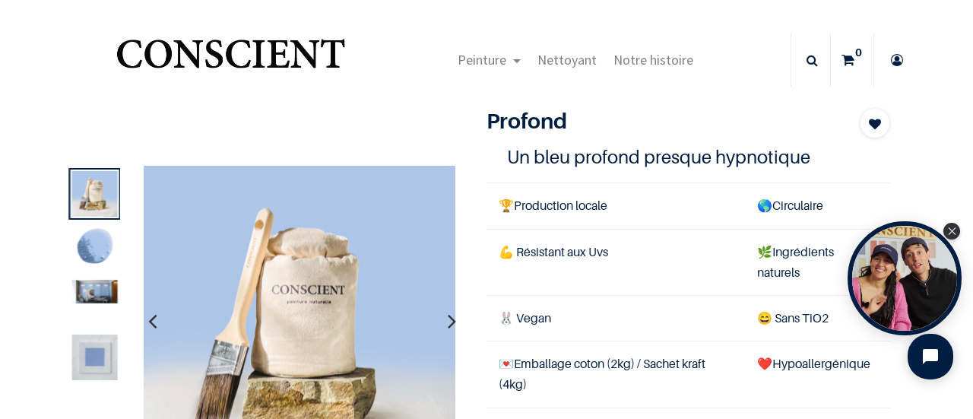
scroll to position [46, 0]
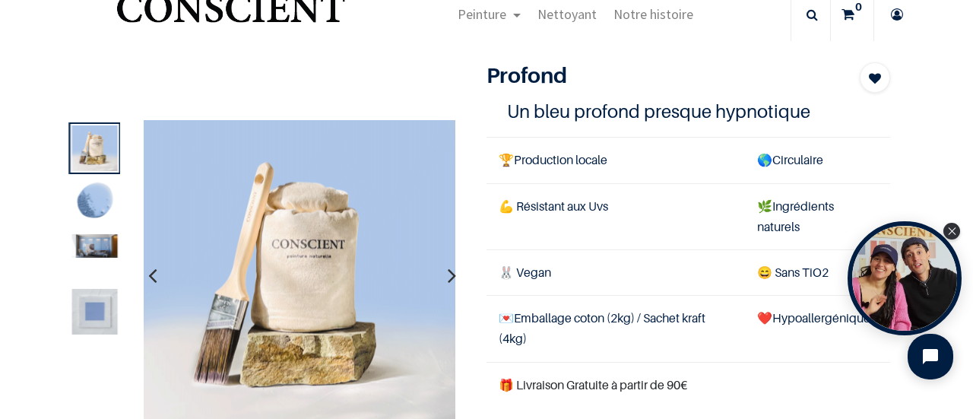
click at [106, 253] on img at bounding box center [94, 246] width 46 height 24
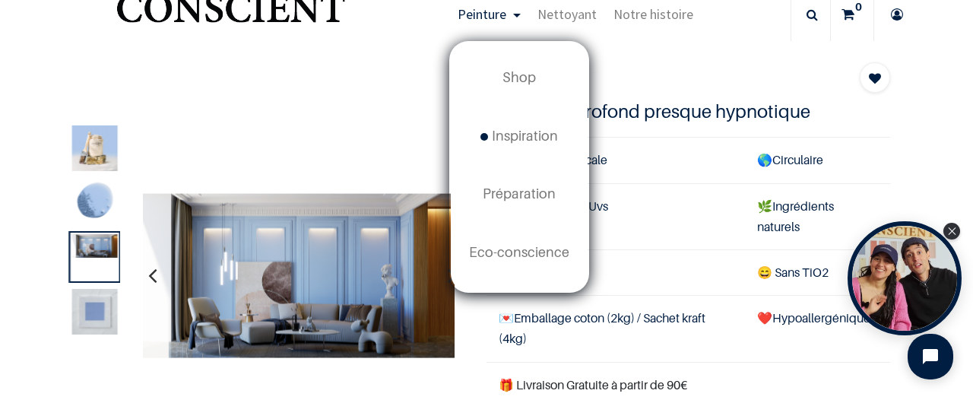
click at [491, 22] on span "Peinture" at bounding box center [482, 13] width 49 height 17
click at [497, 71] on link "Shop" at bounding box center [519, 78] width 137 height 58
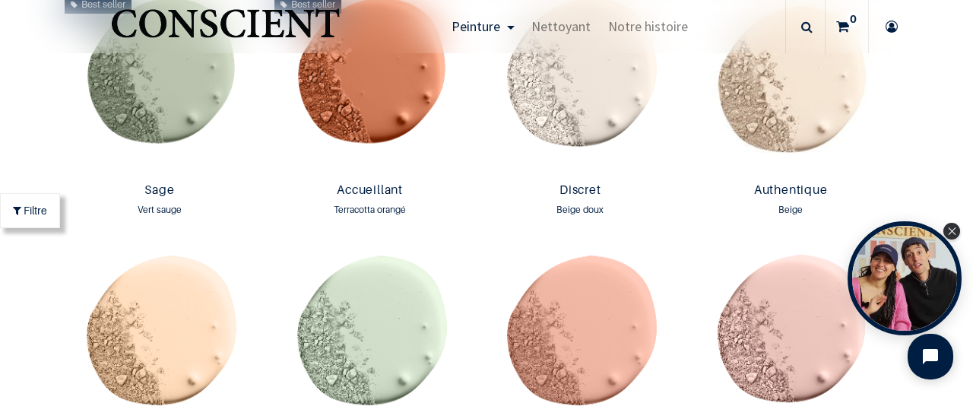
scroll to position [1313, 0]
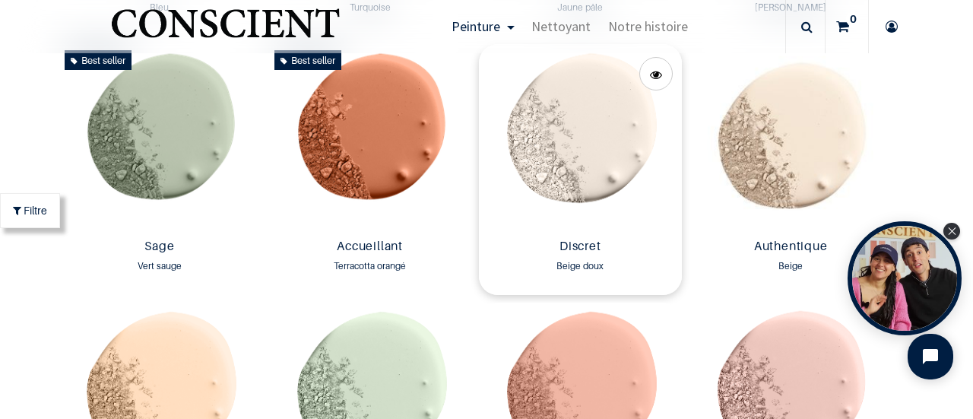
click at [604, 116] on img at bounding box center [580, 138] width 203 height 189
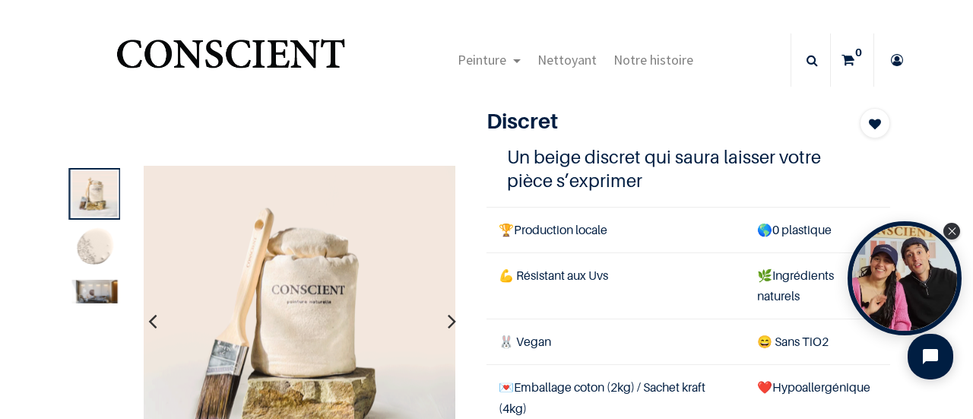
click at [448, 326] on icon "button" at bounding box center [452, 320] width 8 height 41
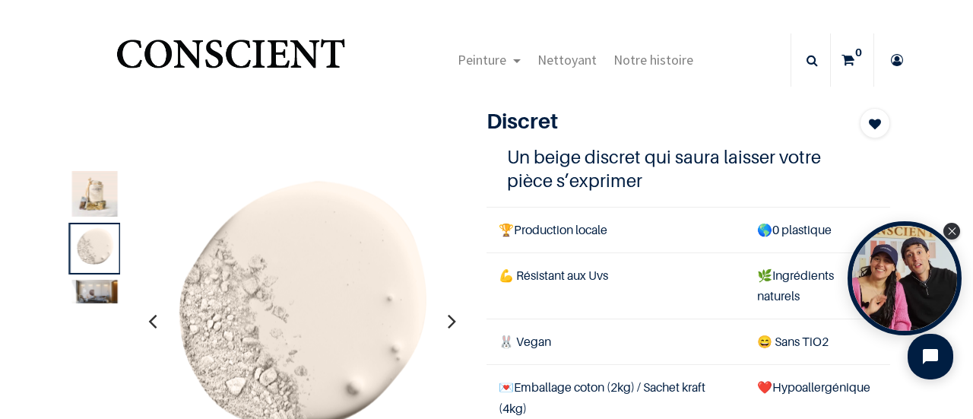
click at [448, 326] on icon "button" at bounding box center [452, 320] width 8 height 41
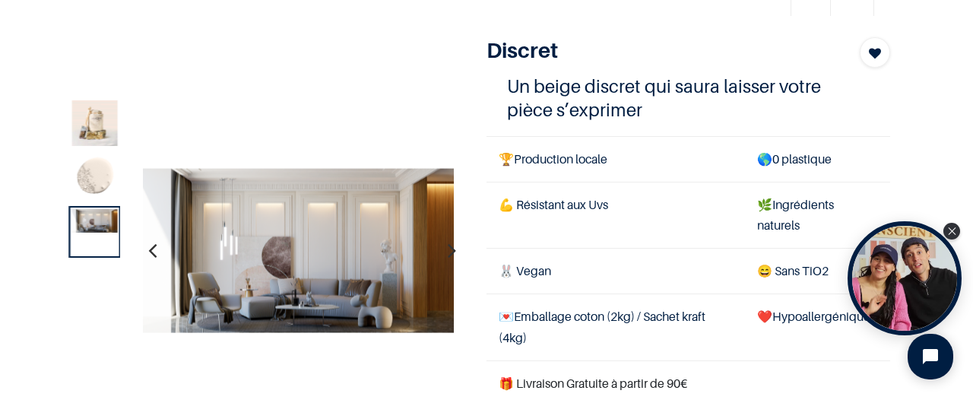
scroll to position [65, 0]
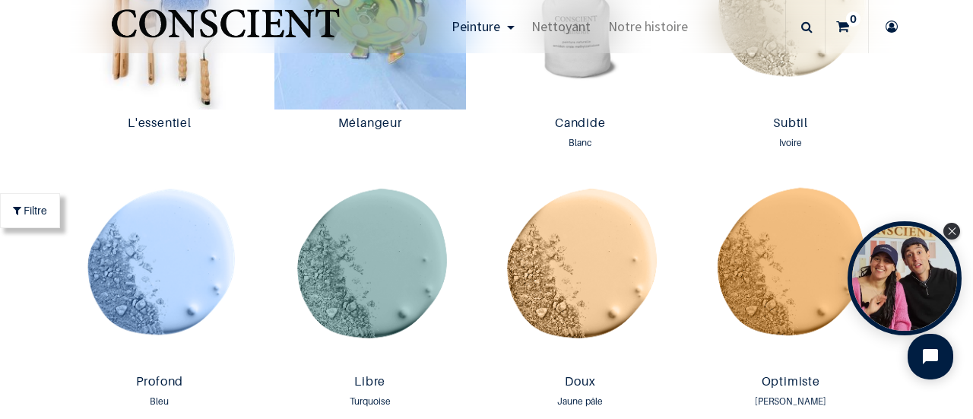
scroll to position [894, 0]
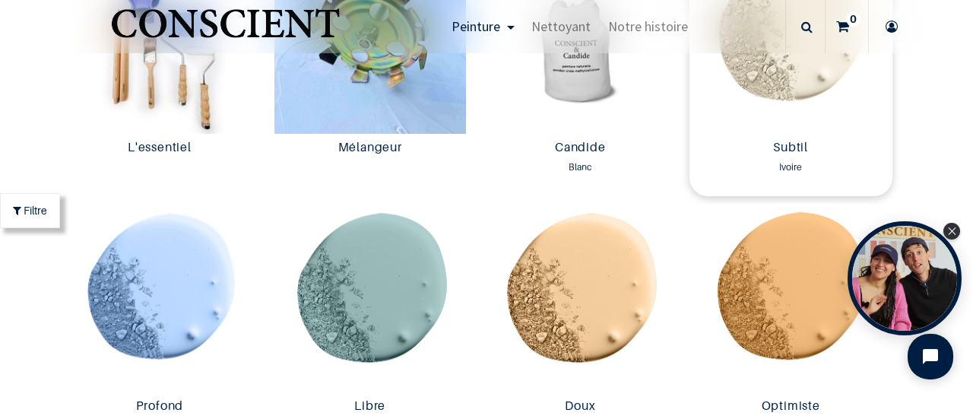
click at [815, 83] on img at bounding box center [791, 39] width 203 height 189
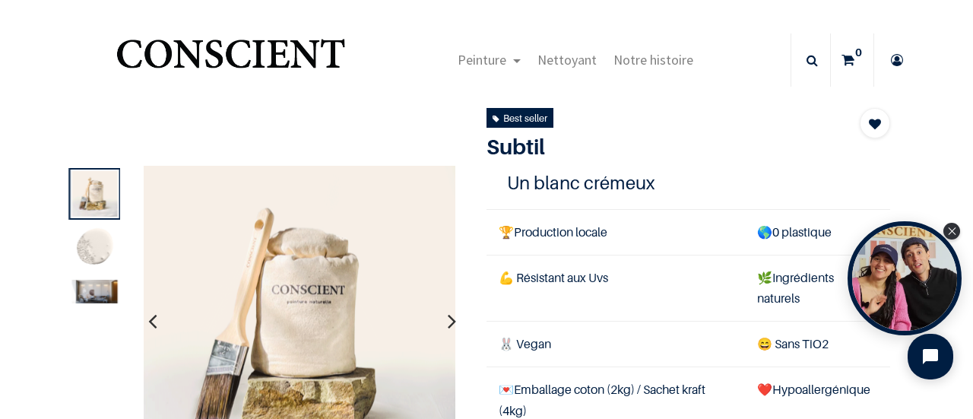
click at [449, 321] on icon "button" at bounding box center [452, 320] width 8 height 41
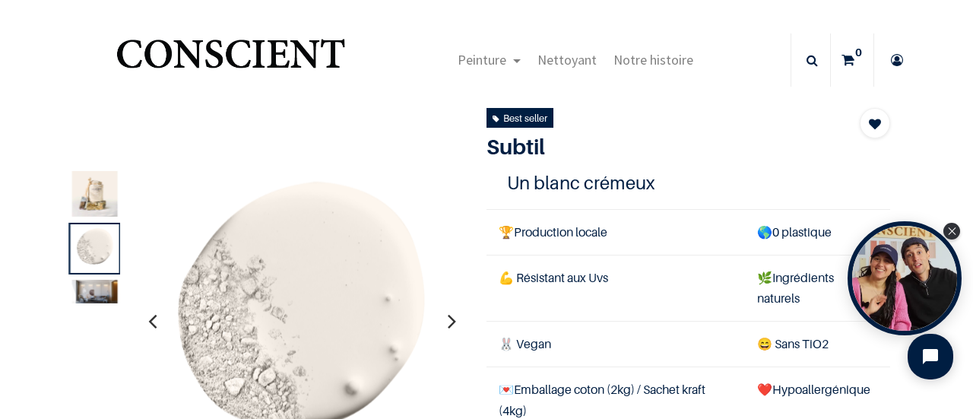
click at [449, 321] on icon "button" at bounding box center [452, 320] width 8 height 41
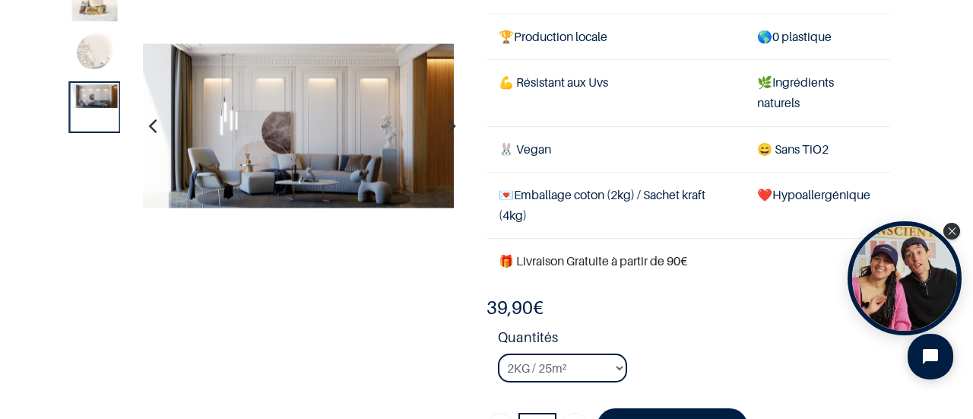
scroll to position [110, 0]
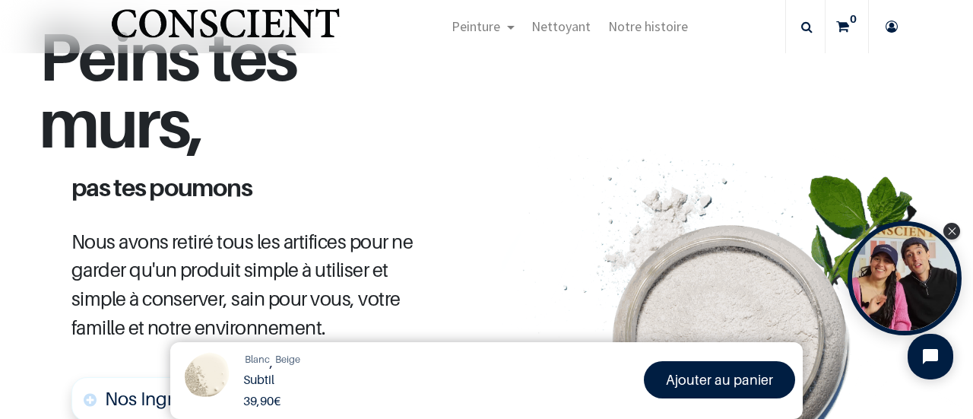
scroll to position [500, 0]
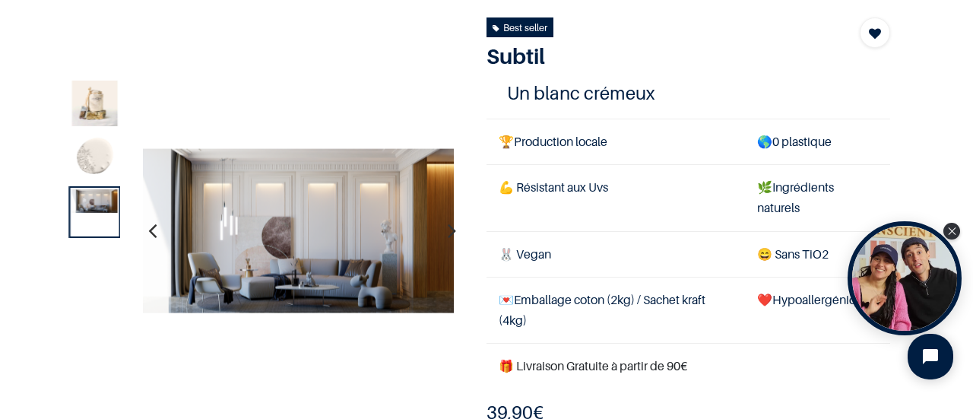
scroll to position [159, 0]
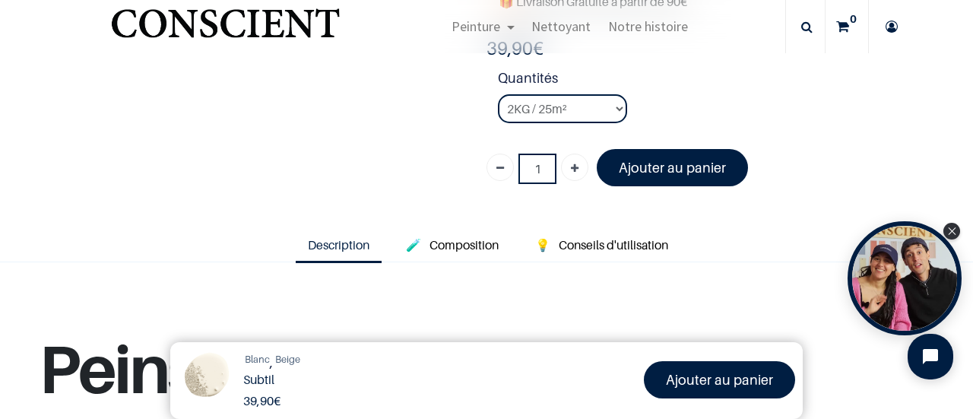
scroll to position [350, 0]
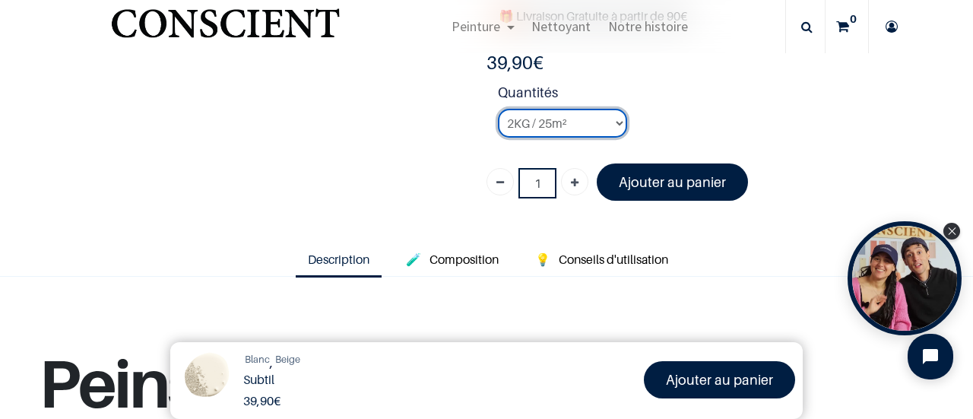
click at [608, 119] on select "2KG / 25m² 4KG / 50m² 8KG / 100m² Testeur" at bounding box center [562, 123] width 129 height 29
click at [687, 111] on li "Quantités 2KG / 25m² 4KG / 50m² 8KG / 100m² Testeur" at bounding box center [694, 116] width 392 height 68
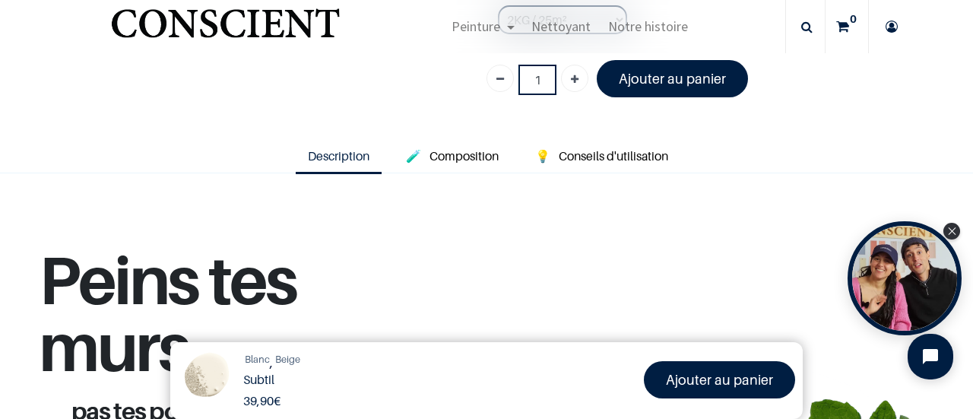
scroll to position [462, 0]
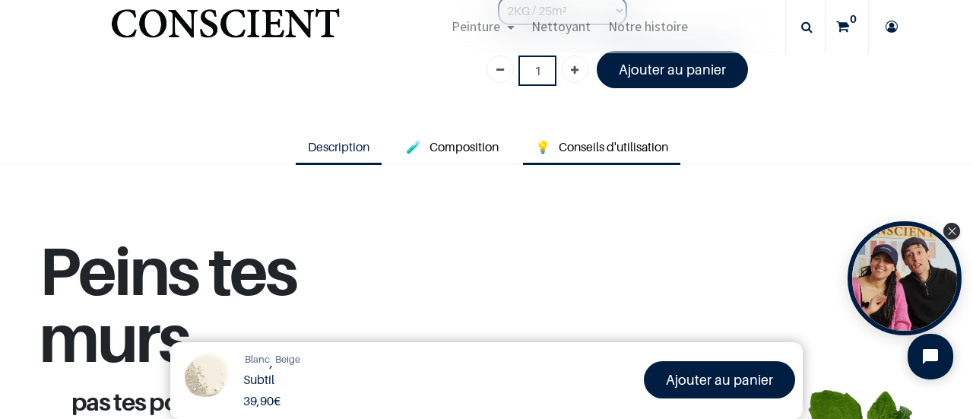
click at [625, 145] on span "Conseils d'utilisation" at bounding box center [614, 146] width 110 height 15
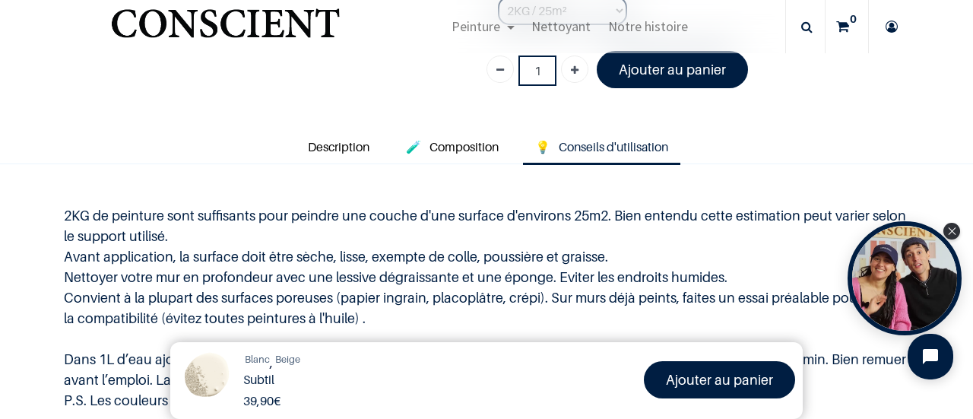
click at [408, 230] on p "2KG de peinture sont suffisants pour peindre une couche d'une surface d'environ…" at bounding box center [487, 307] width 846 height 205
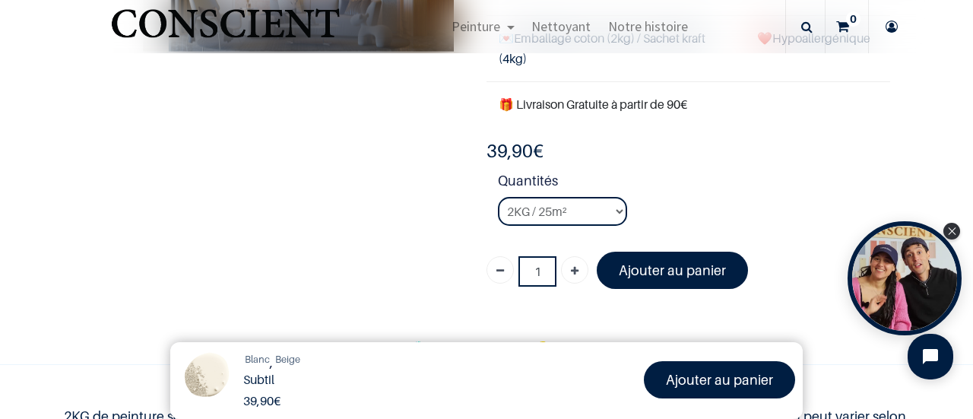
scroll to position [259, 0]
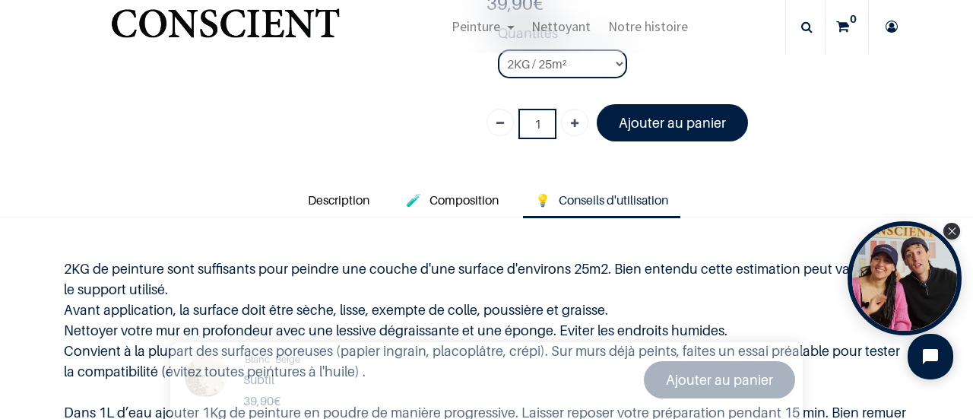
scroll to position [433, 0]
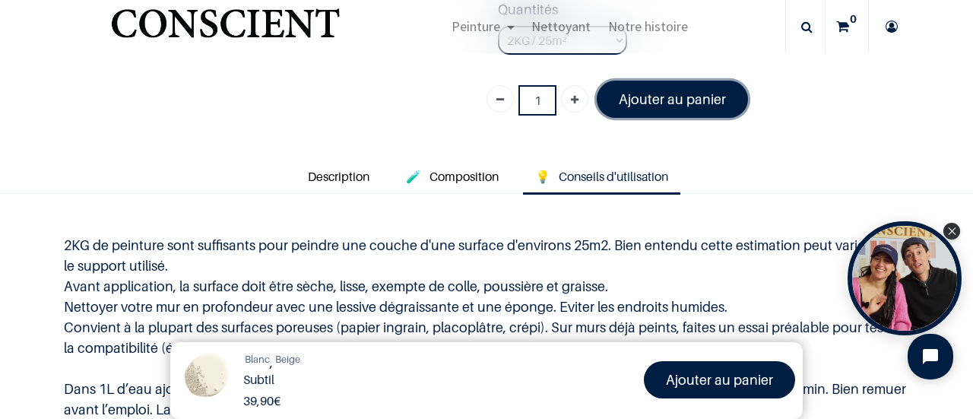
click at [649, 91] on font "Ajouter au panier" at bounding box center [672, 99] width 107 height 16
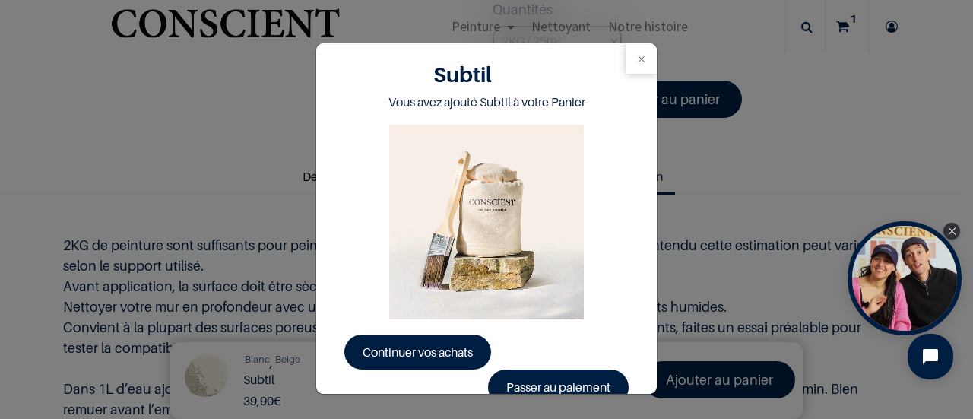
drag, startPoint x: 973, startPoint y: 75, endPoint x: 973, endPoint y: 149, distance: 74.5
click at [973, 149] on div "True Peinture Shop new 0" at bounding box center [486, 209] width 973 height 419
click at [440, 352] on span "Continuer vos achats" at bounding box center [418, 352] width 110 height 15
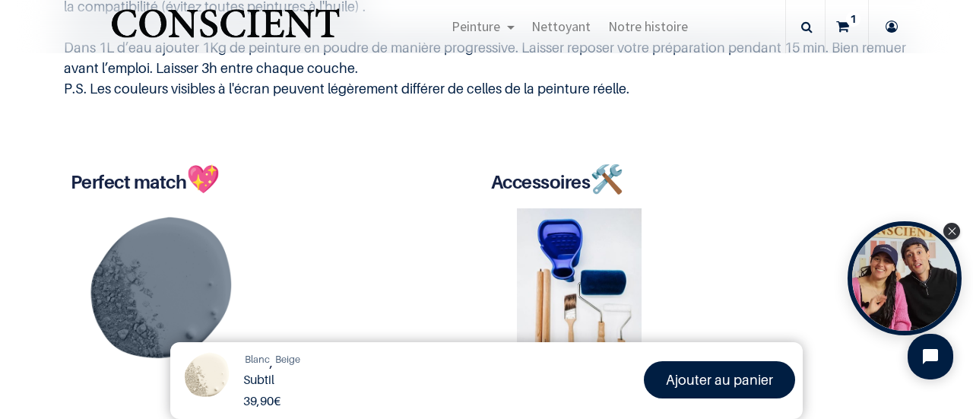
scroll to position [282, 0]
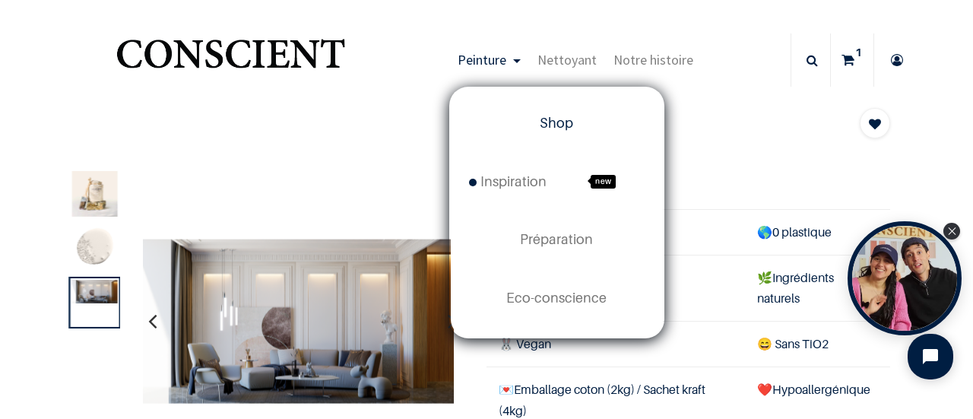
click at [555, 120] on span "Shop" at bounding box center [556, 123] width 33 height 16
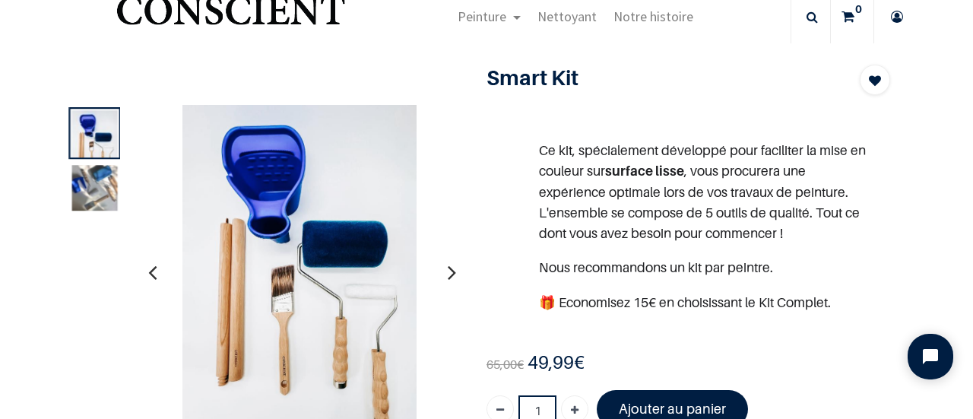
scroll to position [46, 0]
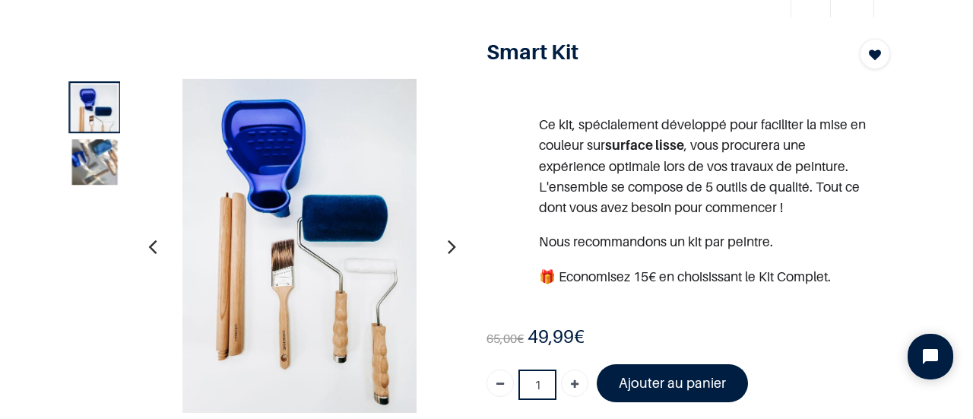
scroll to position [103, 0]
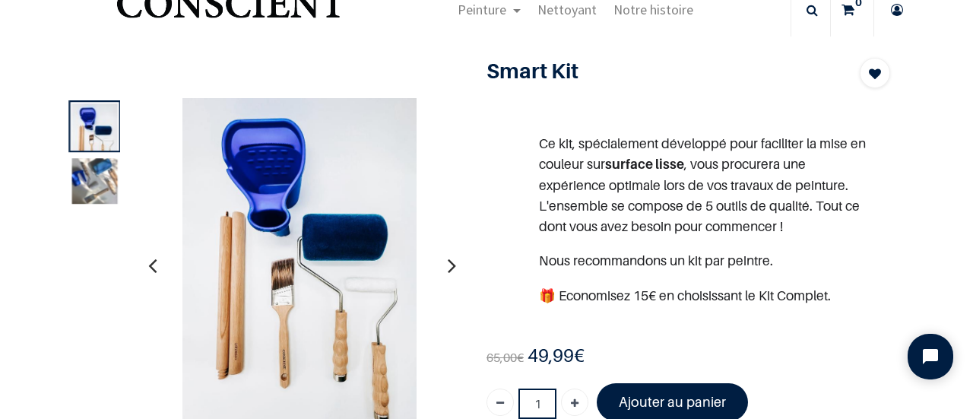
click at [449, 268] on icon "button" at bounding box center [452, 264] width 8 height 41
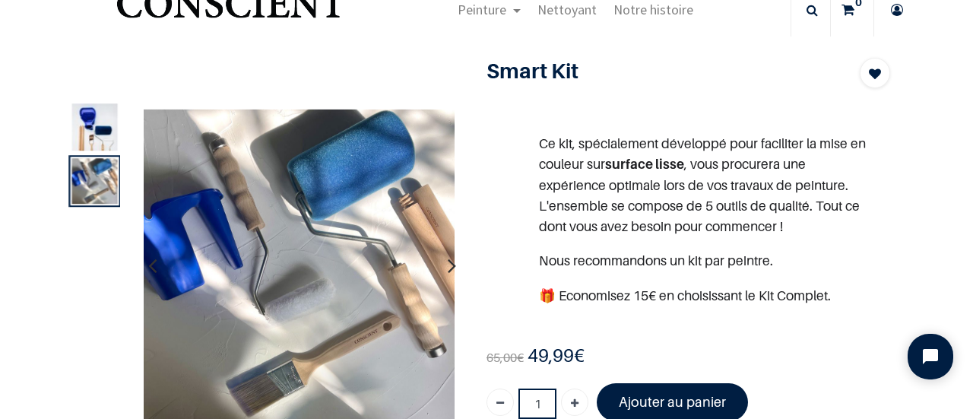
click at [449, 268] on icon "button" at bounding box center [452, 264] width 8 height 41
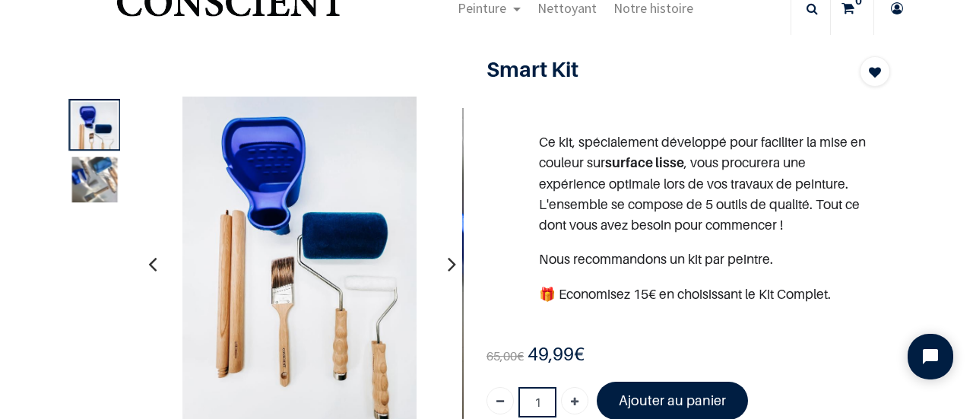
scroll to position [55, 0]
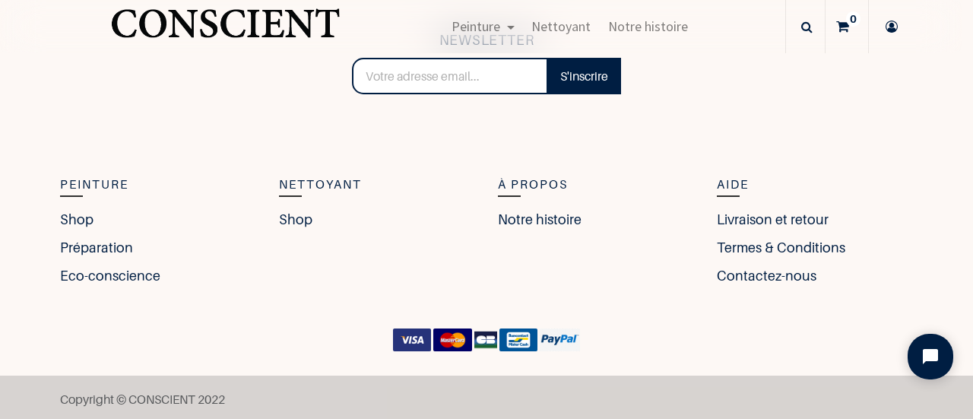
scroll to position [330, 0]
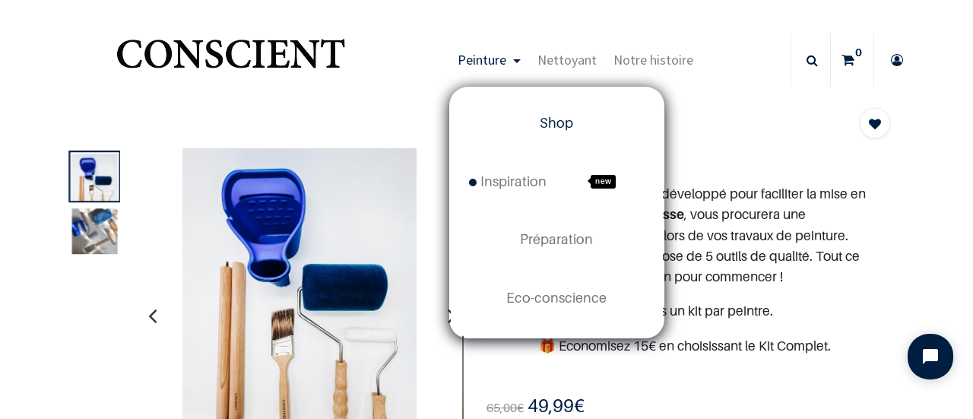
click at [552, 116] on span "Shop" at bounding box center [556, 123] width 33 height 16
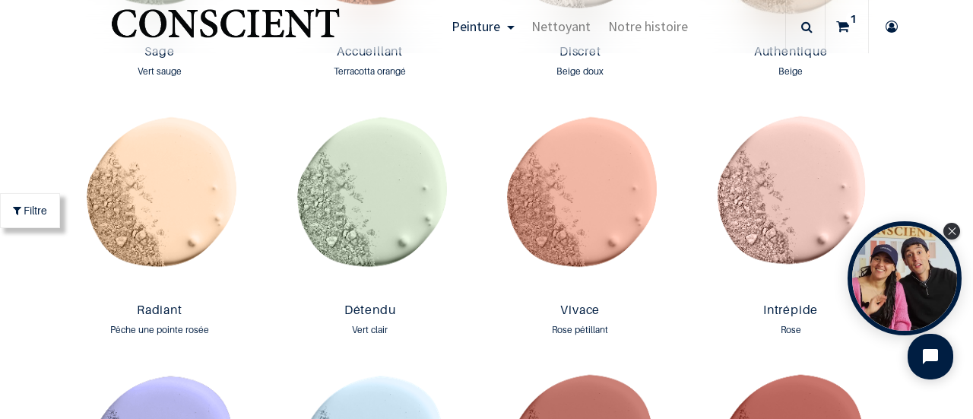
scroll to position [1734, 0]
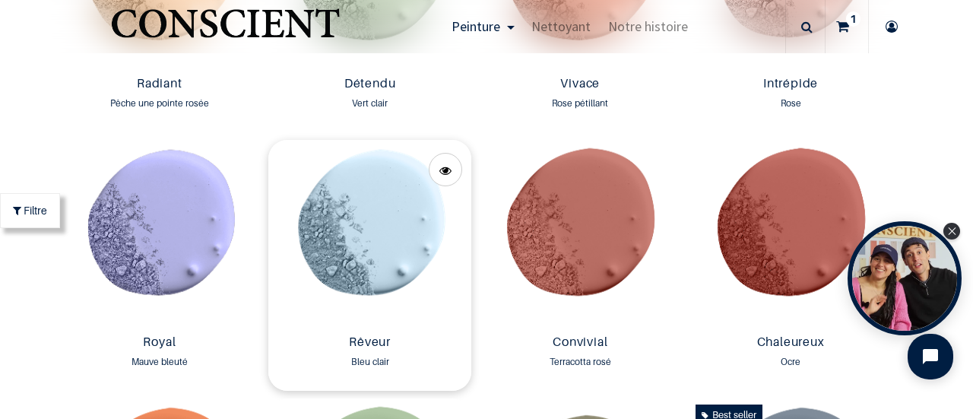
click at [335, 244] on img at bounding box center [369, 234] width 203 height 189
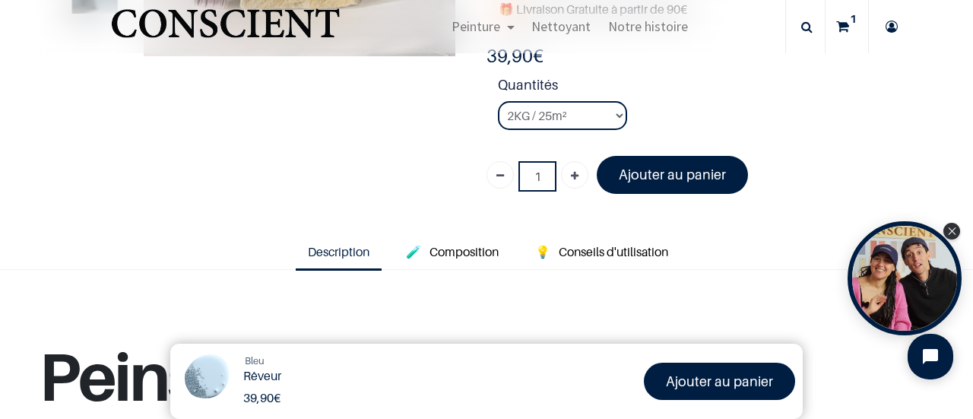
scroll to position [316, 0]
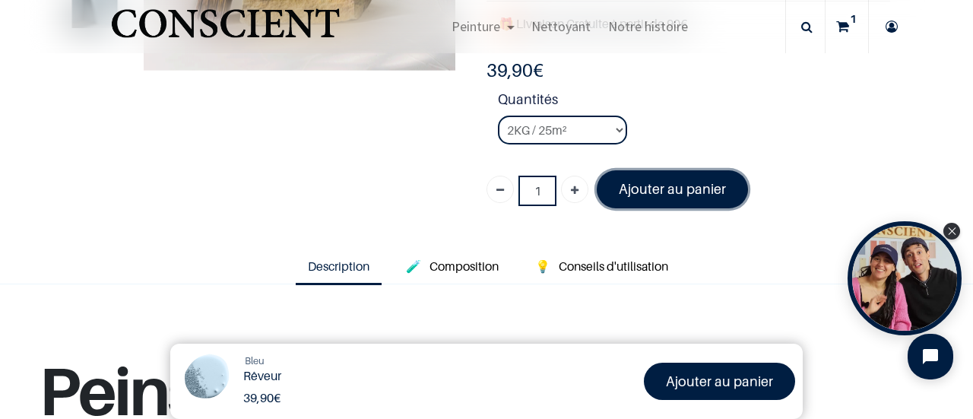
click at [665, 196] on link "Ajouter au panier" at bounding box center [672, 188] width 151 height 37
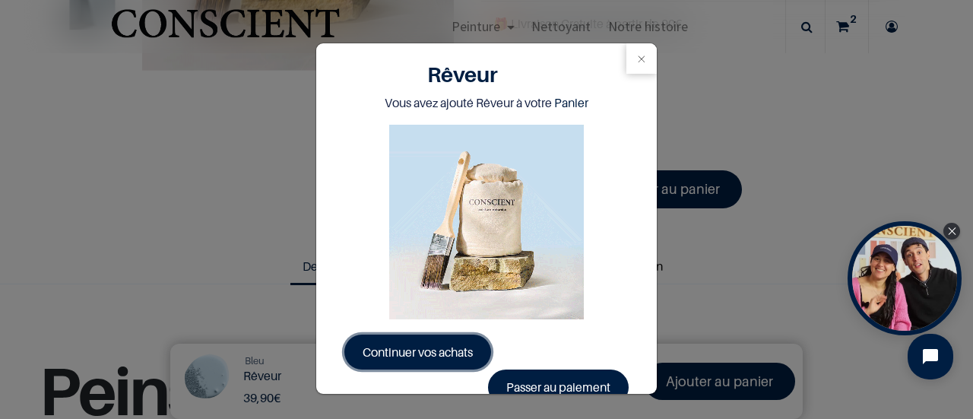
click at [439, 341] on link "Continuer vos achats" at bounding box center [418, 352] width 147 height 35
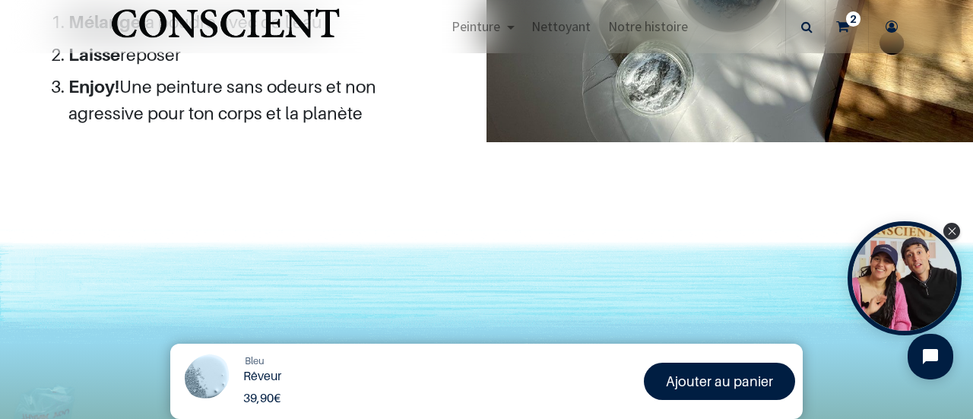
scroll to position [0, 0]
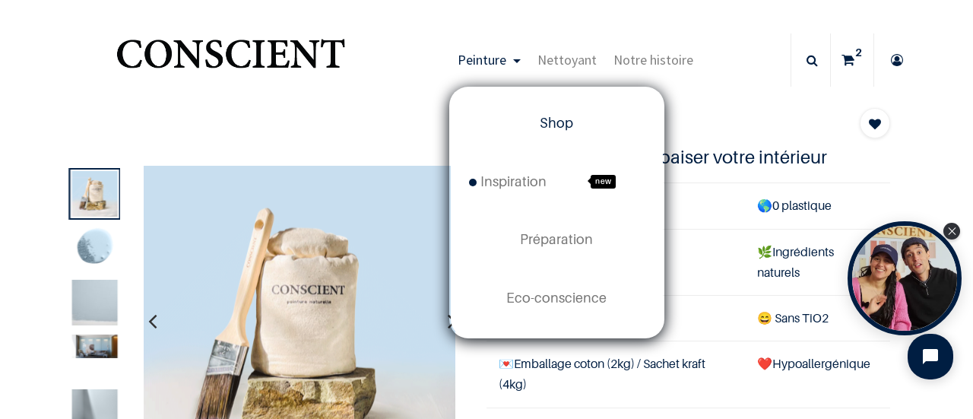
click at [564, 118] on span "Shop" at bounding box center [556, 123] width 33 height 16
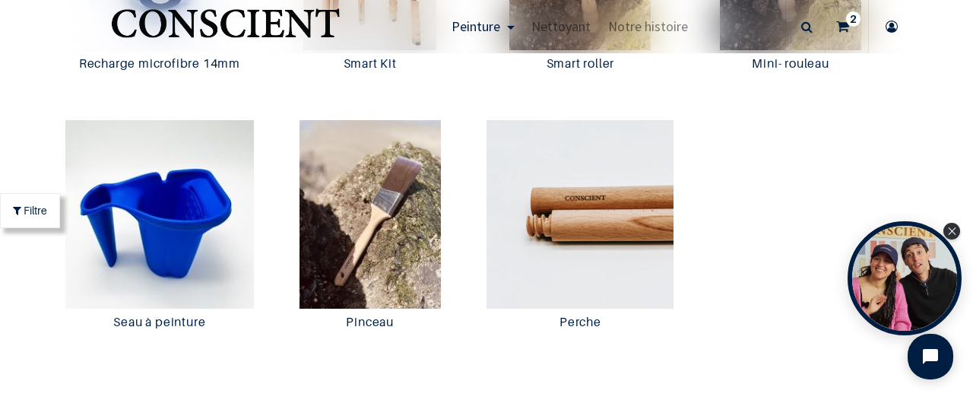
scroll to position [2974, 0]
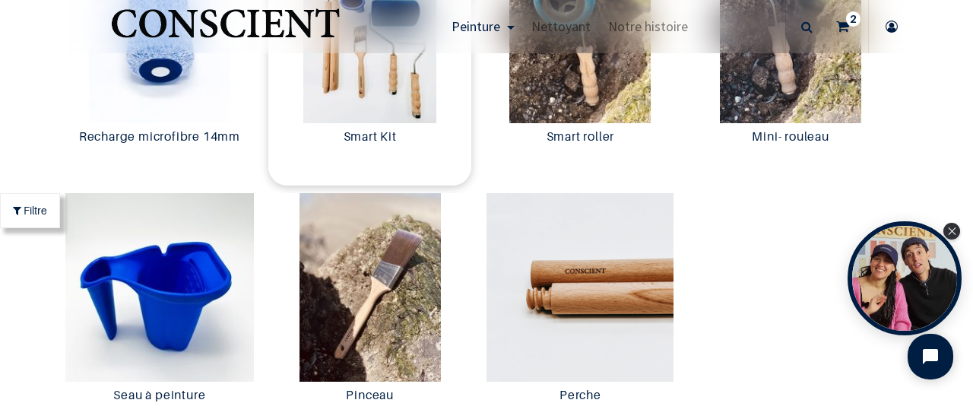
click at [396, 119] on img at bounding box center [369, 29] width 203 height 189
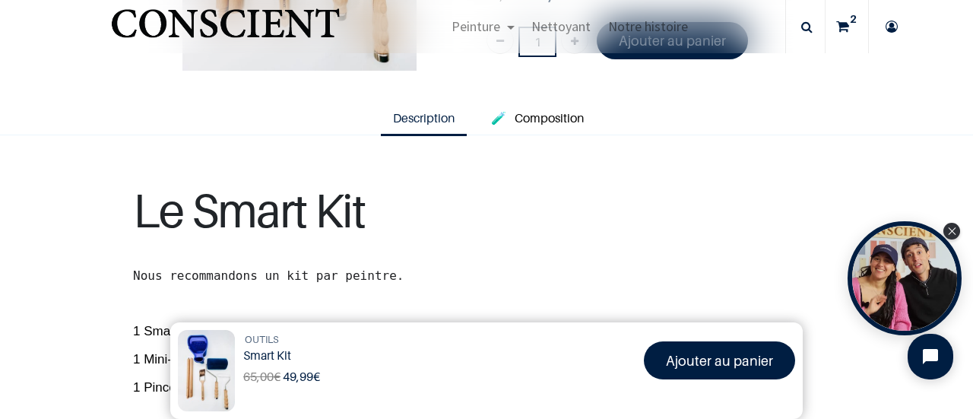
scroll to position [324, 0]
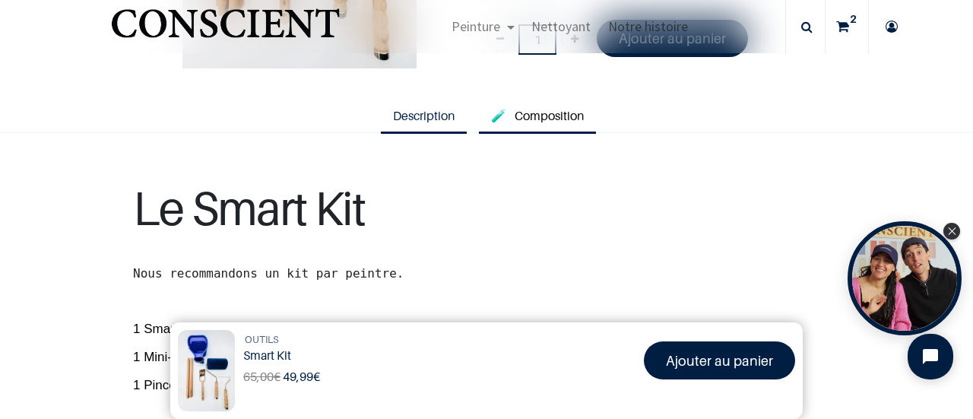
click at [563, 118] on span "Composition" at bounding box center [549, 115] width 69 height 15
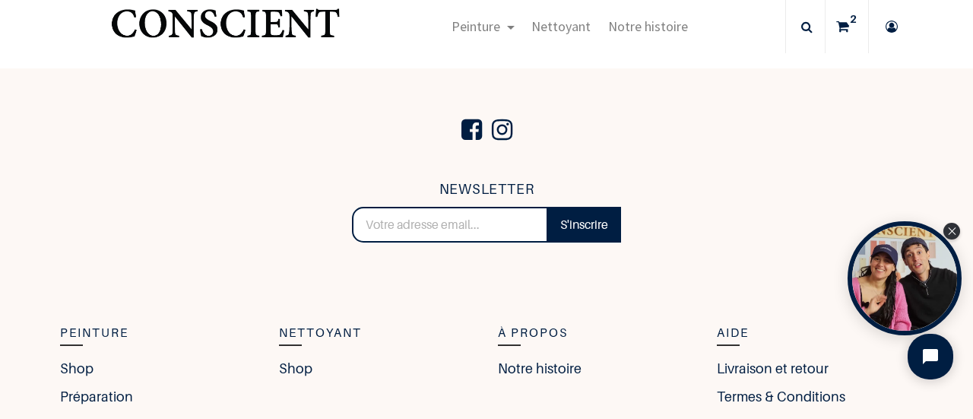
scroll to position [954, 0]
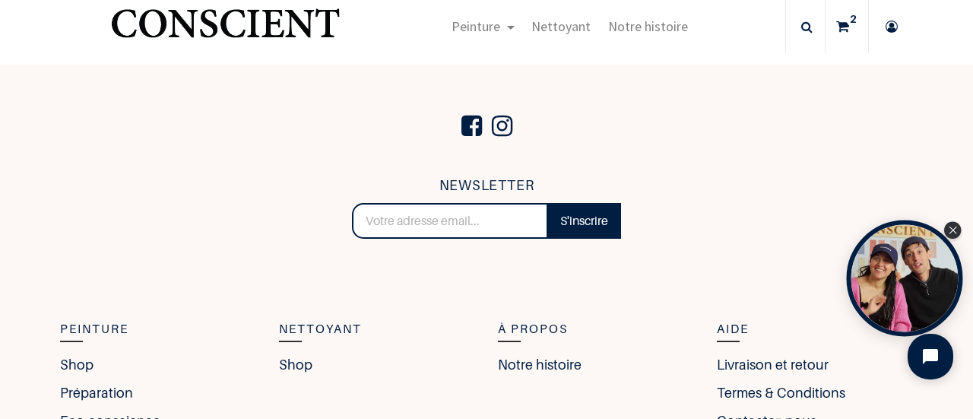
click at [913, 270] on div "Open Tolstoy widget" at bounding box center [905, 279] width 116 height 116
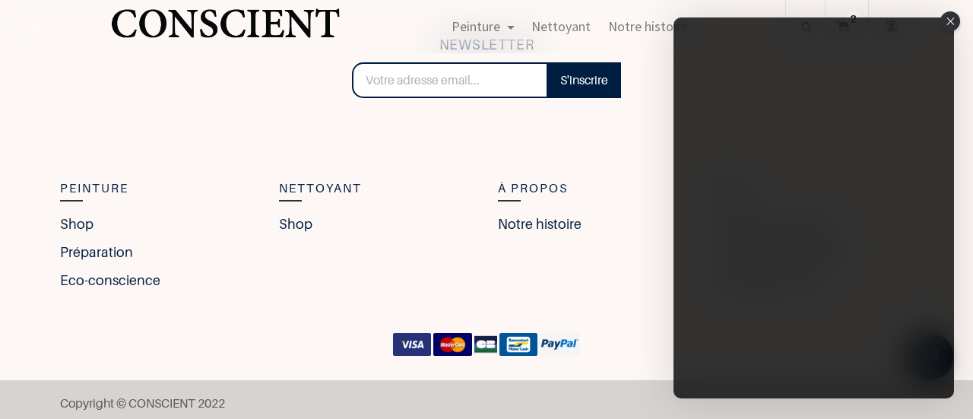
scroll to position [1101, 0]
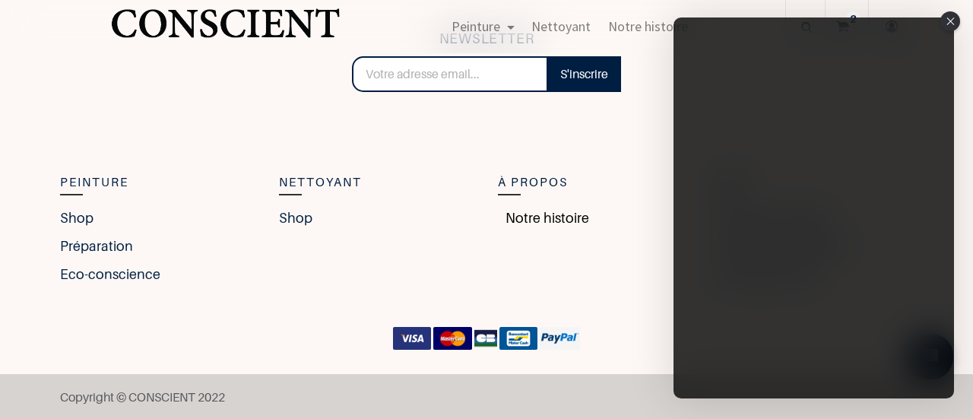
click at [568, 214] on link "Notre histoire" at bounding box center [543, 218] width 91 height 21
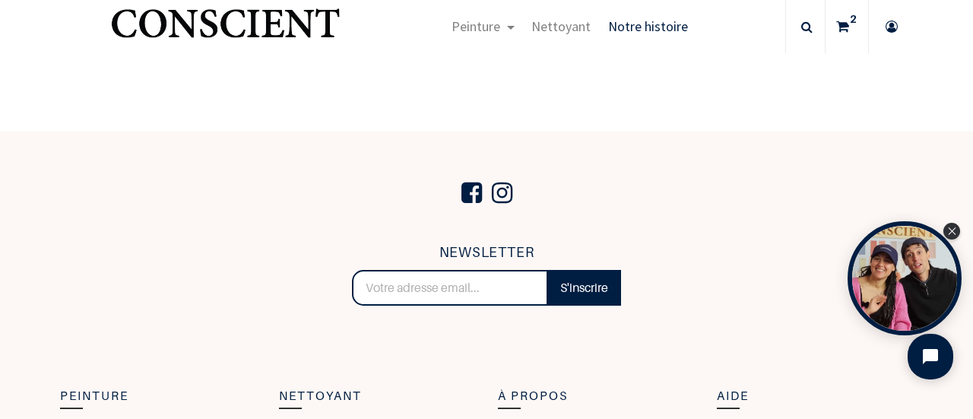
scroll to position [2825, 0]
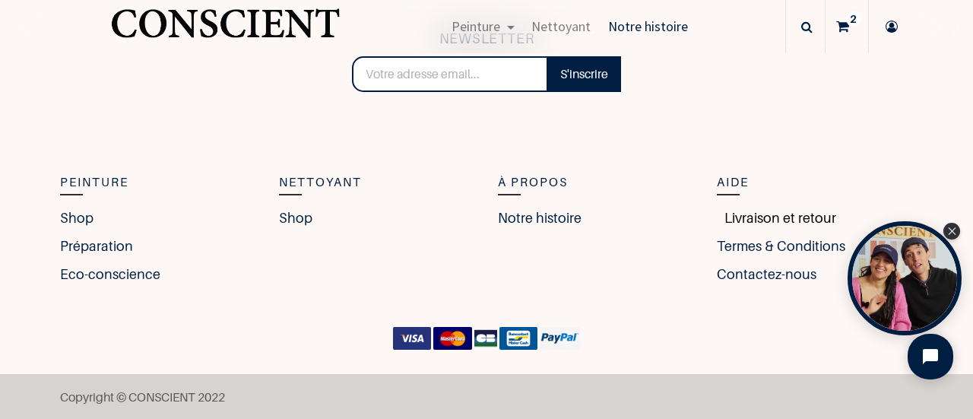
click at [782, 217] on link "Livraison et retour" at bounding box center [776, 218] width 119 height 21
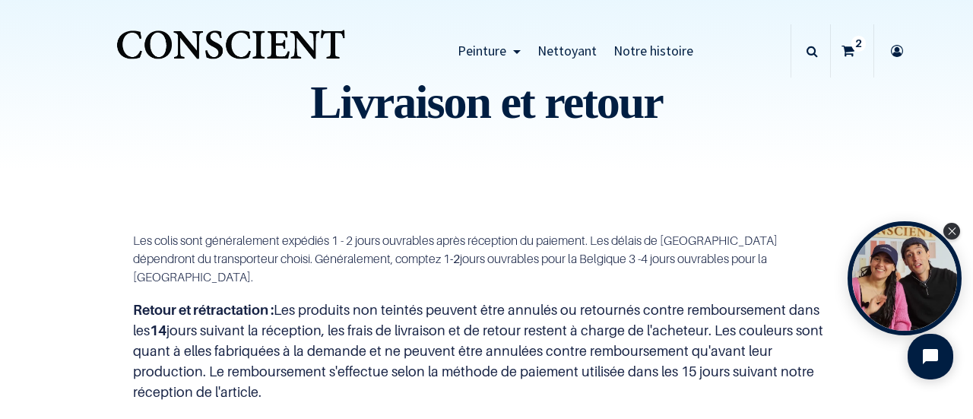
scroll to position [11, 0]
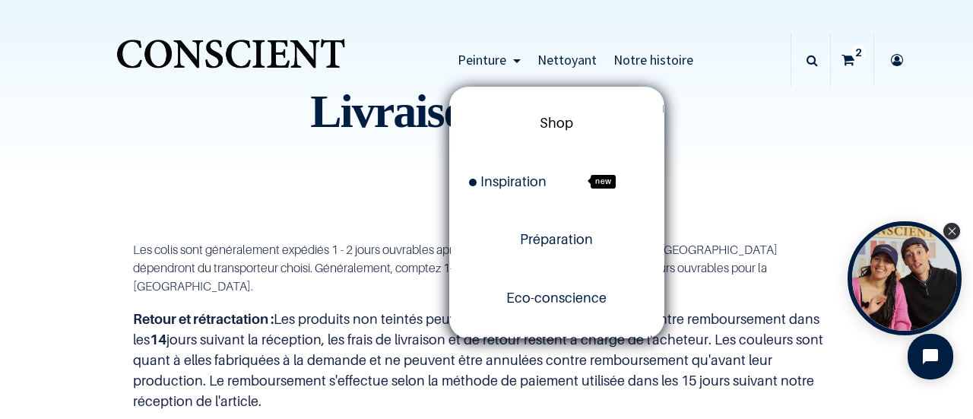
click at [551, 129] on span "Shop" at bounding box center [556, 123] width 33 height 16
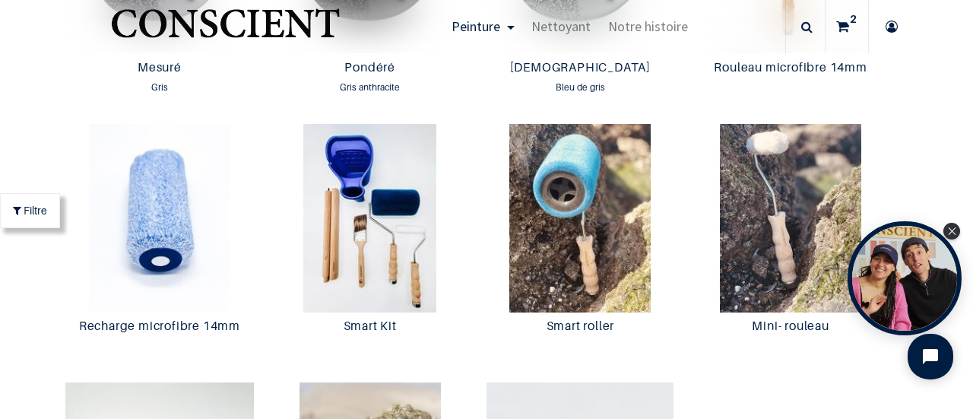
scroll to position [2768, 0]
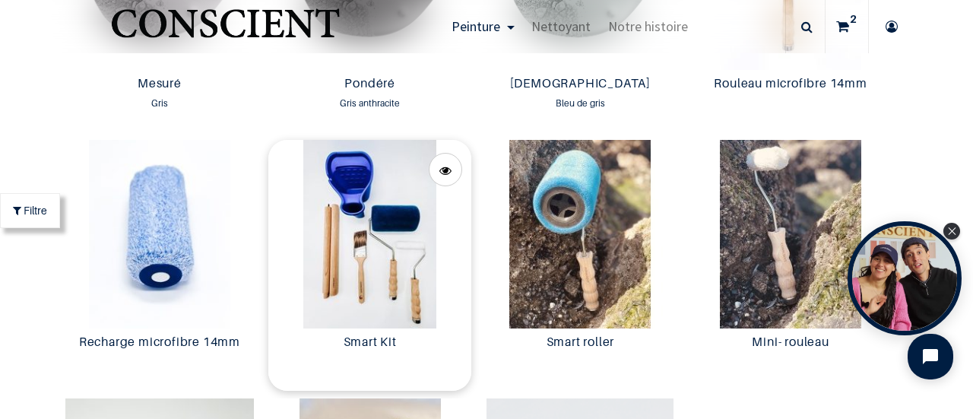
click at [363, 188] on img at bounding box center [369, 234] width 203 height 189
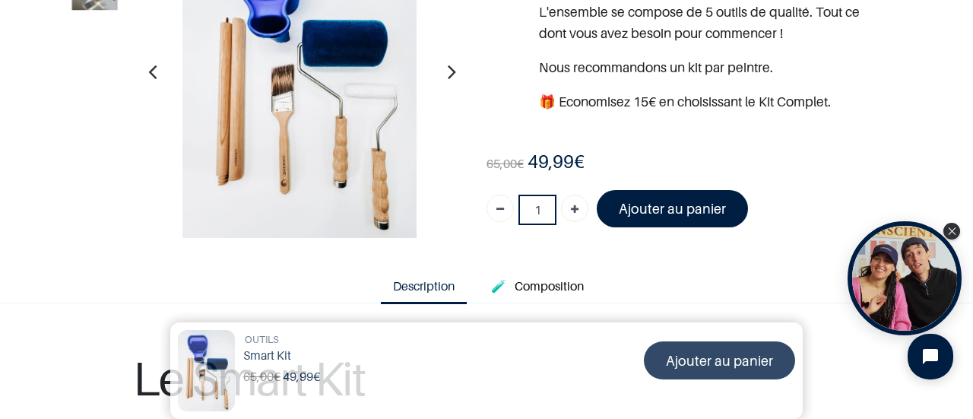
scroll to position [88, 0]
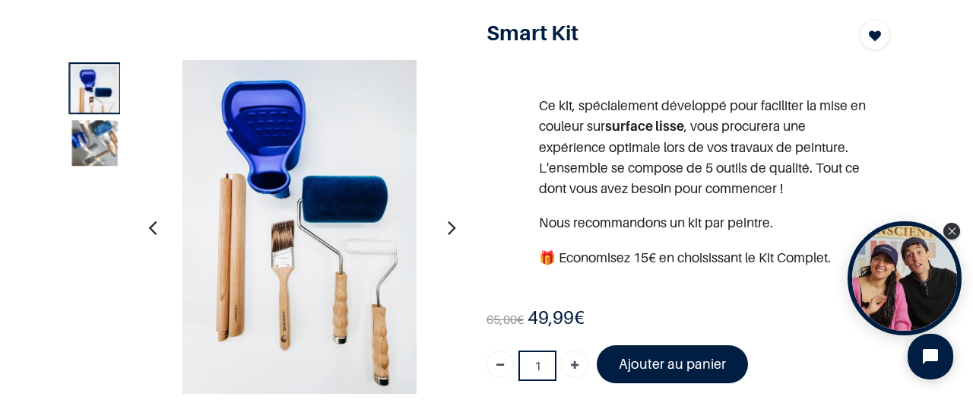
click at [448, 228] on icon "button" at bounding box center [452, 226] width 8 height 41
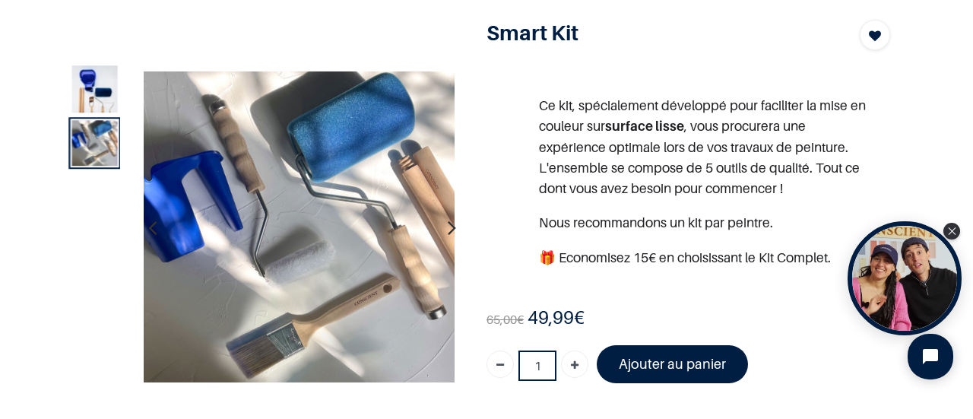
click at [448, 228] on icon "button" at bounding box center [452, 226] width 8 height 41
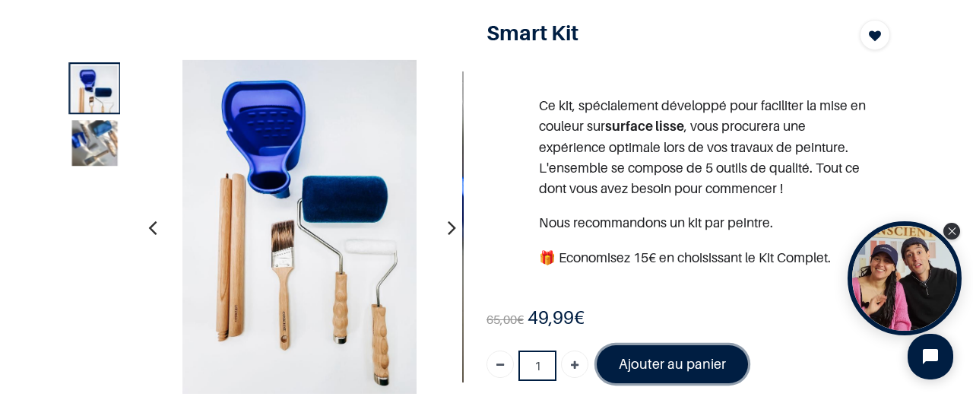
click at [664, 367] on font "Ajouter au panier" at bounding box center [672, 364] width 107 height 16
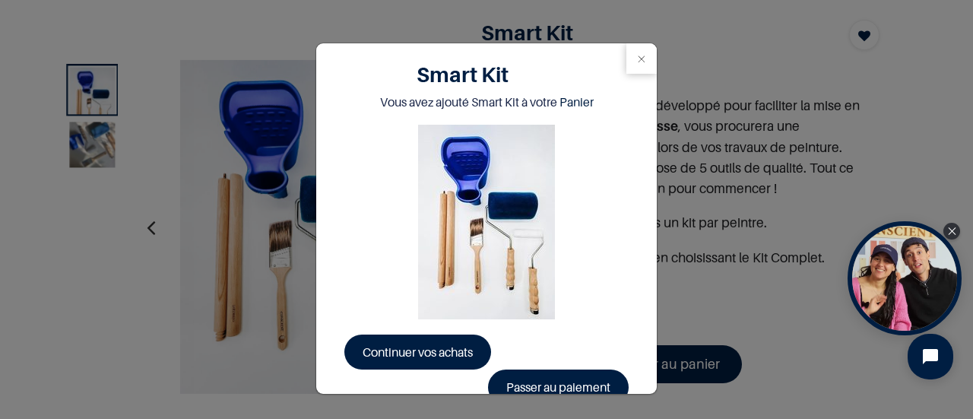
drag, startPoint x: 973, startPoint y: 91, endPoint x: 973, endPoint y: 25, distance: 65.4
click at [973, 25] on div "True Peinture Shop new 0" at bounding box center [486, 209] width 973 height 419
click at [567, 376] on link "Passer au paiement" at bounding box center [558, 387] width 141 height 35
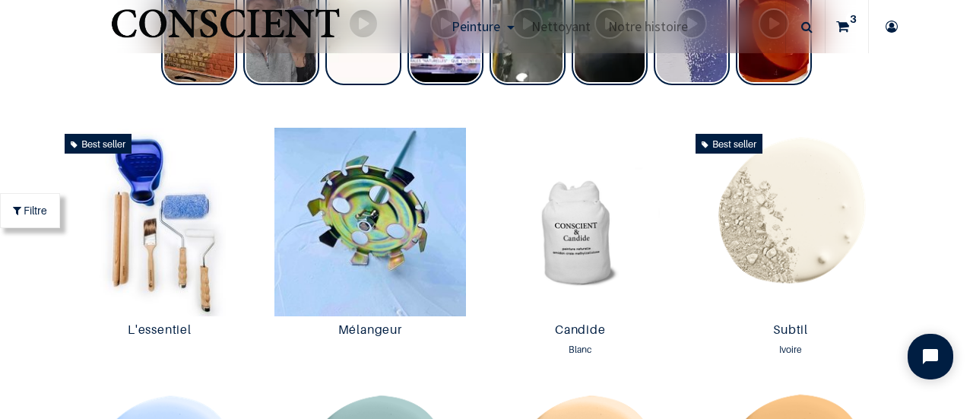
scroll to position [672, 0]
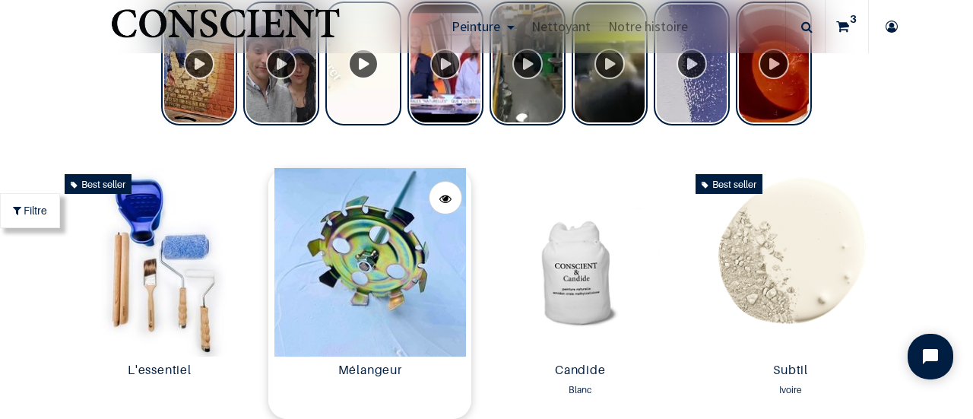
click at [370, 276] on img at bounding box center [369, 262] width 203 height 189
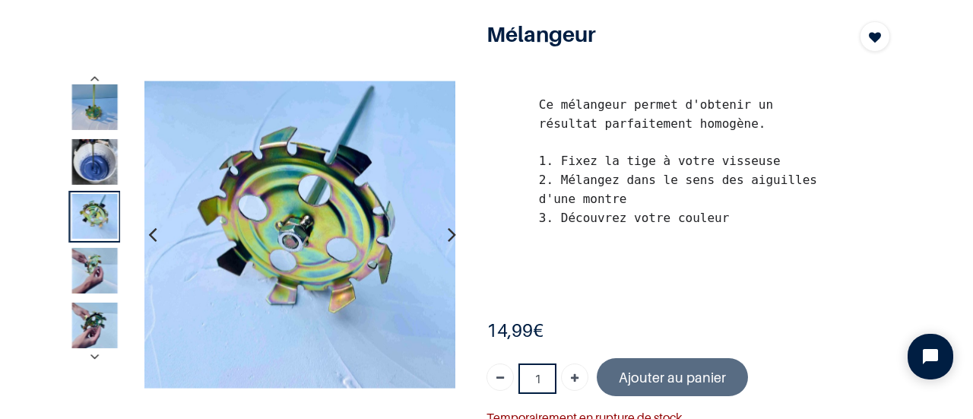
scroll to position [79, 0]
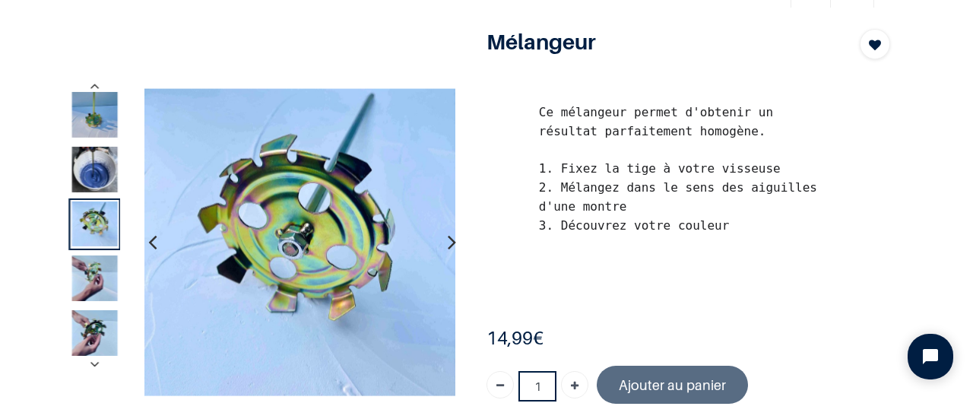
click at [448, 249] on icon "button" at bounding box center [452, 241] width 8 height 41
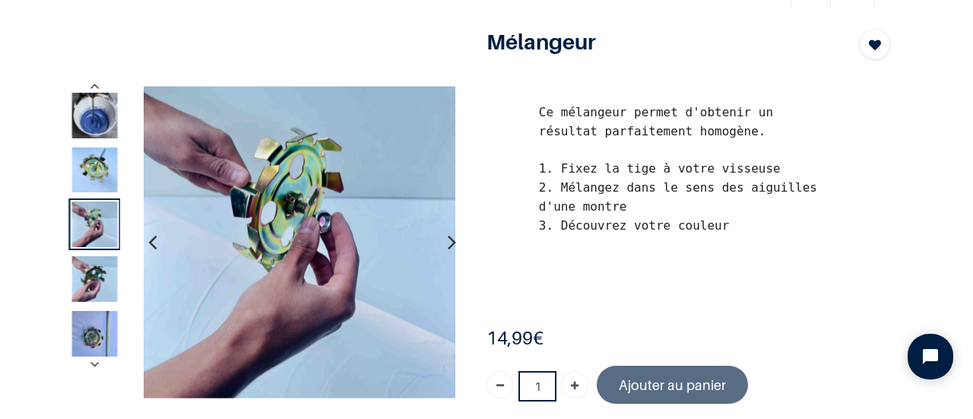
click at [448, 249] on icon "button" at bounding box center [452, 241] width 8 height 41
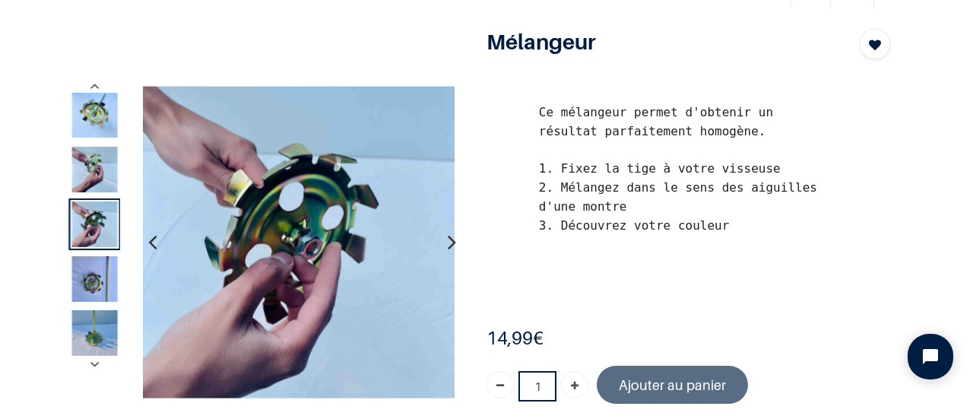
click at [448, 249] on icon "button" at bounding box center [452, 241] width 8 height 41
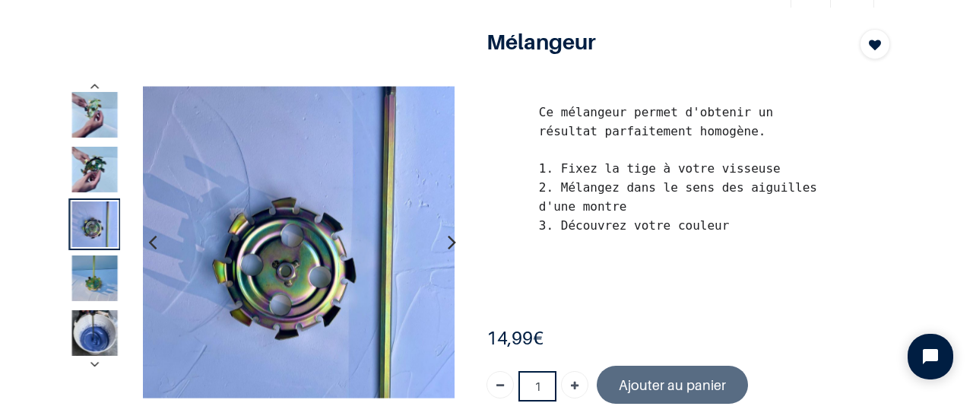
click at [448, 249] on icon "button" at bounding box center [452, 241] width 8 height 41
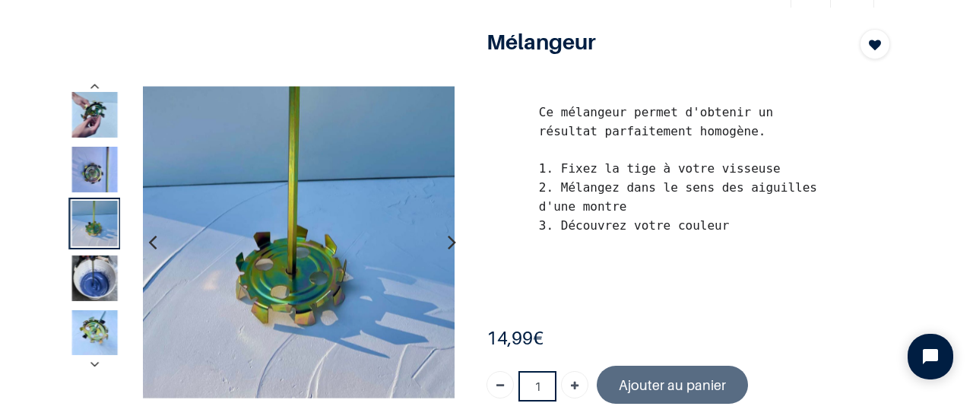
click at [448, 249] on icon "button" at bounding box center [452, 241] width 8 height 41
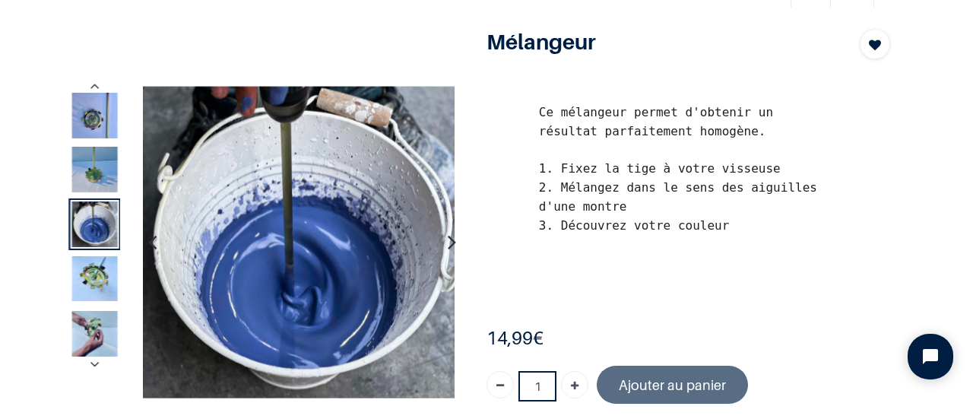
click at [448, 249] on icon "button" at bounding box center [452, 241] width 8 height 41
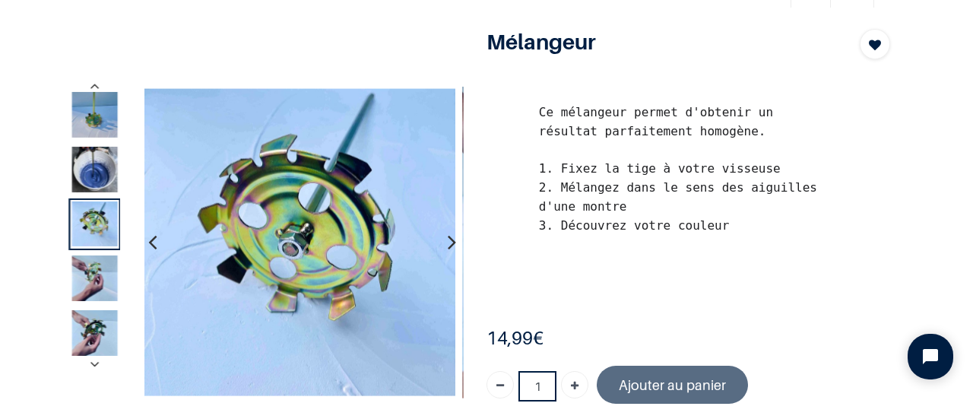
click at [448, 249] on icon "button" at bounding box center [452, 241] width 8 height 41
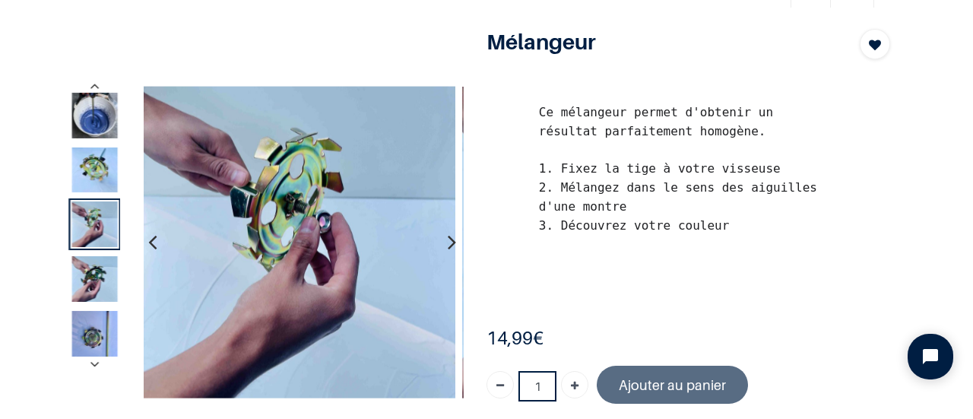
click at [448, 249] on icon "button" at bounding box center [452, 241] width 8 height 41
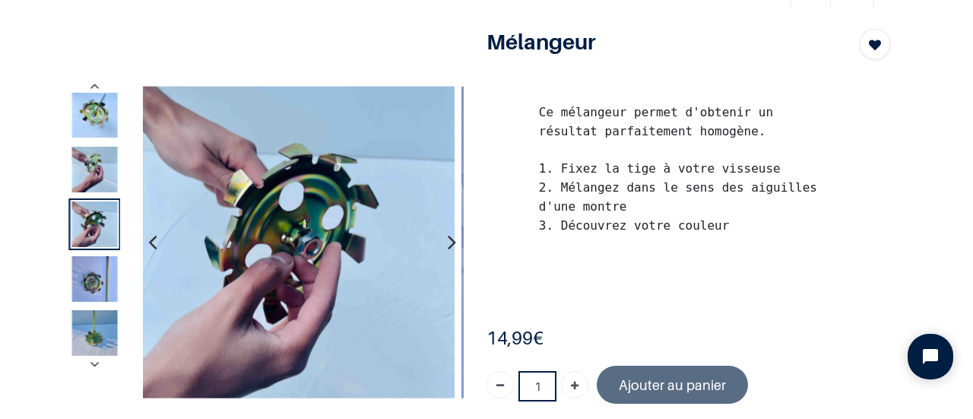
click at [448, 249] on icon "button" at bounding box center [452, 241] width 8 height 41
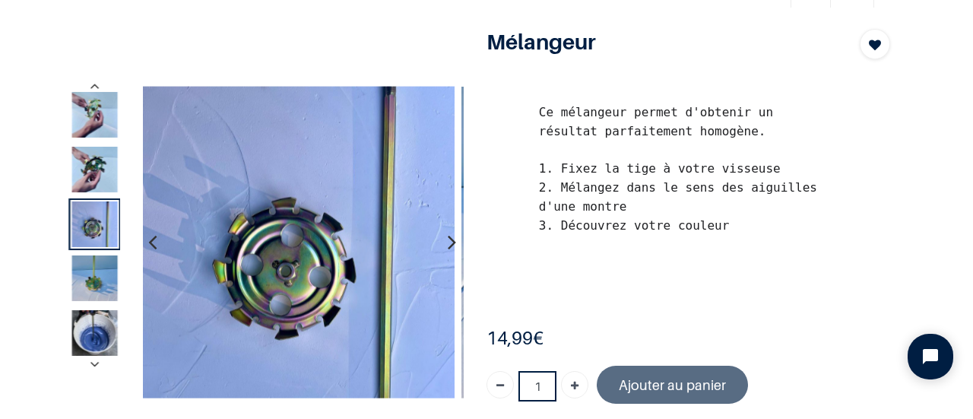
click at [448, 249] on icon "button" at bounding box center [452, 241] width 8 height 41
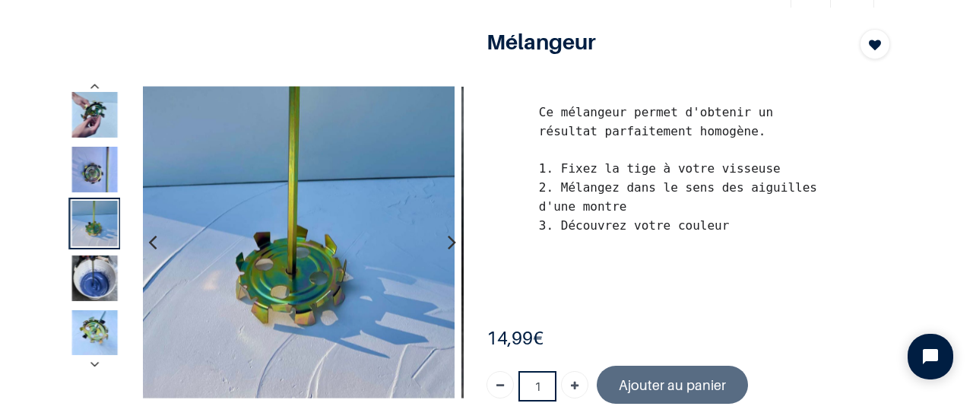
click at [448, 249] on icon "button" at bounding box center [452, 241] width 8 height 41
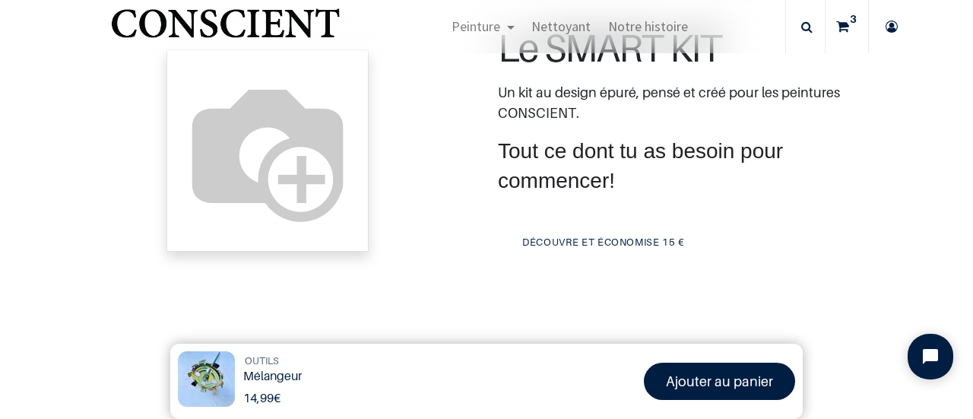
scroll to position [242, 0]
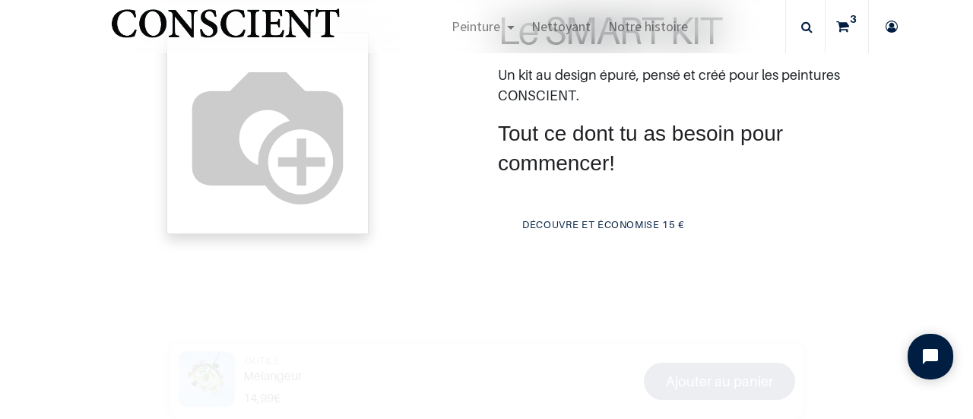
scroll to position [618, 0]
